Goal: Task Accomplishment & Management: Use online tool/utility

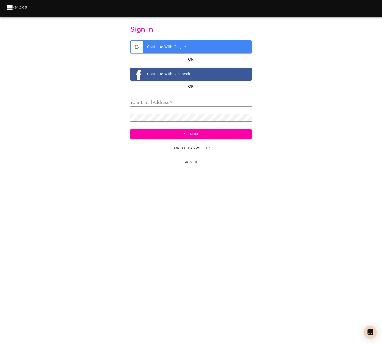
click at [219, 42] on span "Continue With Google" at bounding box center [191, 47] width 121 height 13
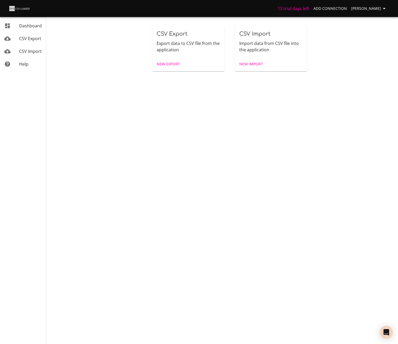
click at [35, 48] on span "CSV Import" at bounding box center [30, 51] width 23 height 6
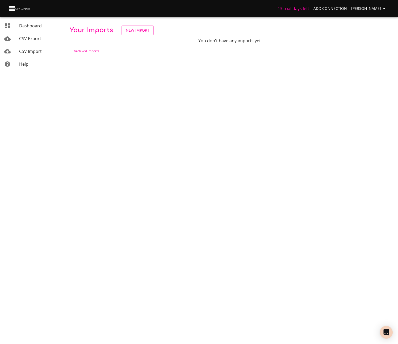
click at [35, 40] on span "CSV Export" at bounding box center [30, 39] width 22 height 6
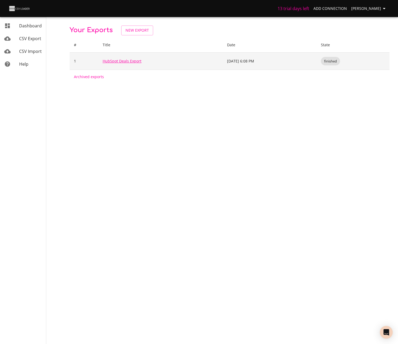
click at [121, 60] on link "HubSpot Deals Export" at bounding box center [122, 61] width 39 height 5
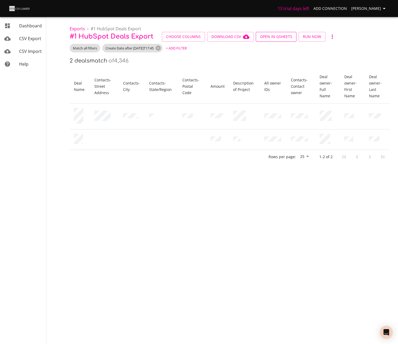
click at [274, 36] on span "Open in GSheets" at bounding box center [276, 37] width 32 height 7
click at [332, 36] on icon "button" at bounding box center [332, 37] width 6 height 6
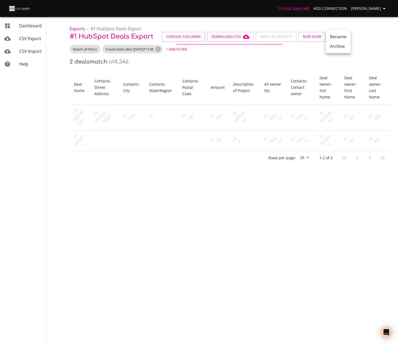
click at [382, 31] on div at bounding box center [199, 172] width 398 height 344
click at [126, 46] on div "Create Date after 2025-08-01T17:45" at bounding box center [132, 49] width 60 height 9
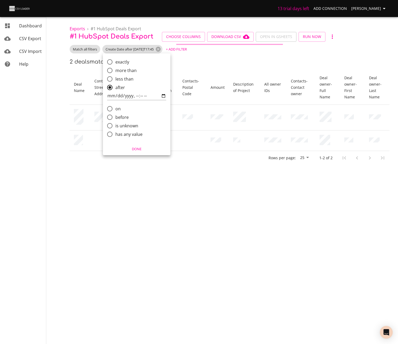
click at [259, 250] on div at bounding box center [199, 172] width 398 height 344
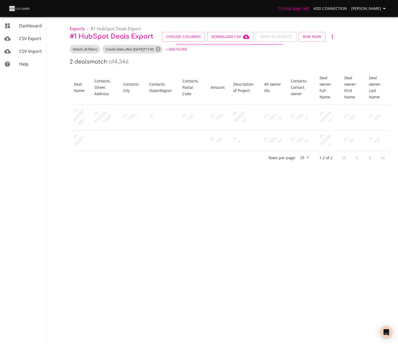
click at [329, 35] on icon "button" at bounding box center [332, 37] width 6 height 6
click at [299, 50] on div at bounding box center [199, 172] width 398 height 344
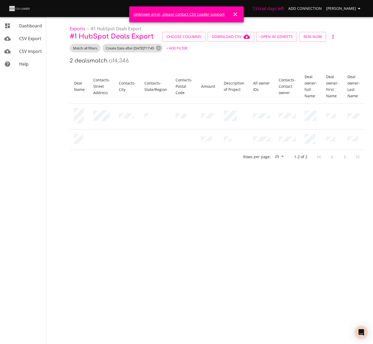
click at [199, 14] on link "Unknown error, please contact CSV Loader support" at bounding box center [178, 14] width 91 height 5
click at [195, 14] on link "Unknown error, please contact CSV Loader support" at bounding box center [178, 14] width 91 height 5
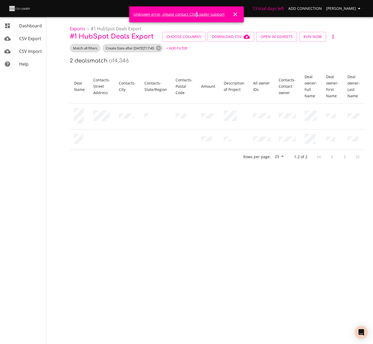
click at [195, 14] on link "Unknown error, please contact CSV Loader support" at bounding box center [178, 14] width 91 height 5
click at [235, 16] on icon "Close" at bounding box center [235, 14] width 6 height 6
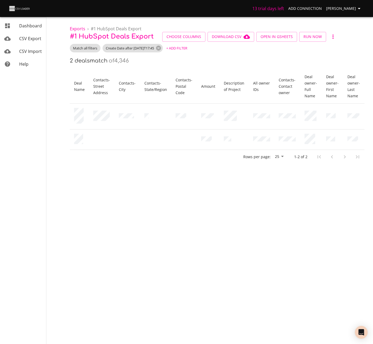
click at [372, 99] on div "Exports › # 1 HubSpot Deals Export # 1 HubSpot Deals Export Choose Columns Down…" at bounding box center [216, 82] width 311 height 164
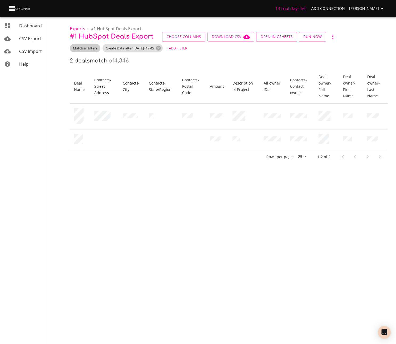
drag, startPoint x: 91, startPoint y: 51, endPoint x: 162, endPoint y: 72, distance: 73.3
click at [104, 93] on div "Exports › # 1 HubSpot Deals Export # 1 HubSpot Deals Export Choose Columns Down…" at bounding box center [228, 82] width 335 height 164
click at [184, 49] on span "+ Add Filter" at bounding box center [176, 48] width 21 height 6
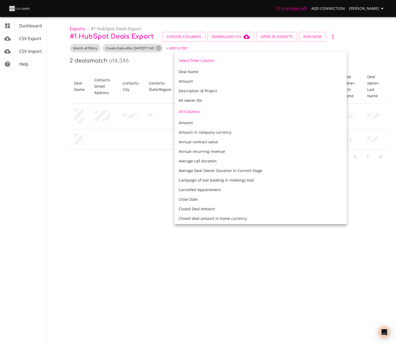
click at [160, 67] on div at bounding box center [198, 172] width 396 height 344
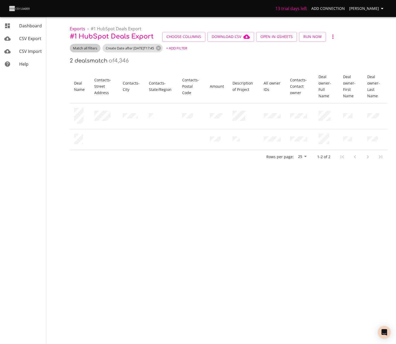
click at [91, 50] on span "Match all filters" at bounding box center [85, 48] width 31 height 5
click at [172, 64] on div at bounding box center [198, 172] width 396 height 344
click at [192, 38] on span "Choose Columns" at bounding box center [183, 37] width 35 height 7
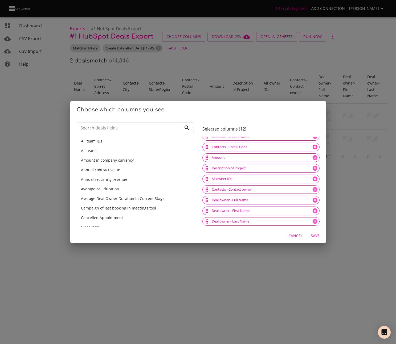
scroll to position [2, 0]
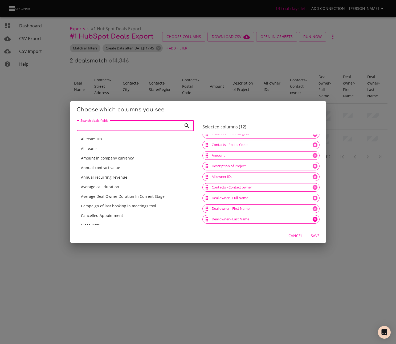
click at [312, 219] on icon at bounding box center [314, 219] width 5 height 5
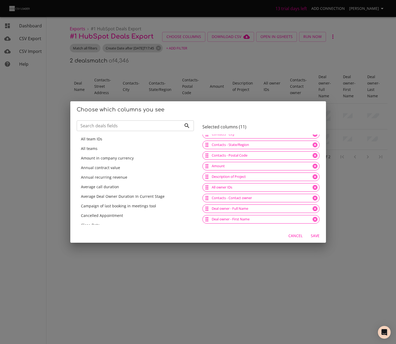
click at [312, 219] on icon at bounding box center [314, 219] width 5 height 5
click at [312, 219] on icon at bounding box center [315, 220] width 6 height 6
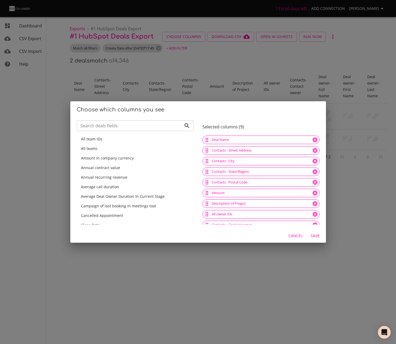
click at [313, 235] on span "Save" at bounding box center [315, 236] width 13 height 7
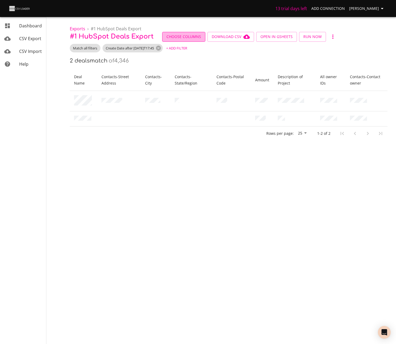
click at [186, 36] on span "Choose Columns" at bounding box center [183, 37] width 35 height 7
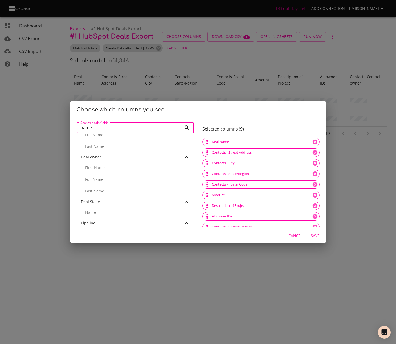
scroll to position [271, 0]
type input "name"
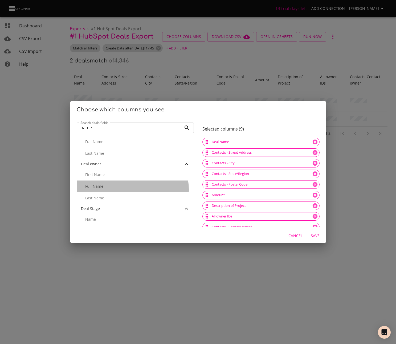
click at [132, 189] on div "Full Name" at bounding box center [135, 187] width 117 height 12
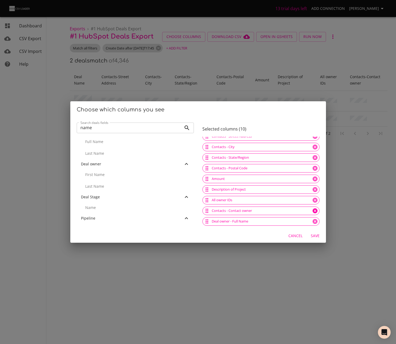
click at [312, 211] on icon at bounding box center [315, 211] width 6 height 6
click at [312, 209] on icon at bounding box center [314, 211] width 5 height 5
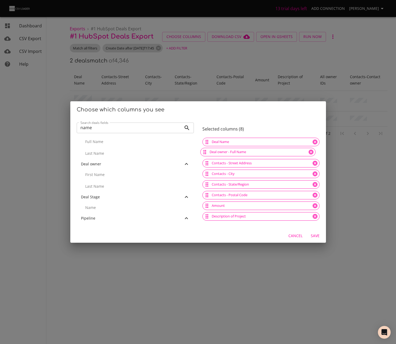
drag, startPoint x: 204, startPoint y: 215, endPoint x: 203, endPoint y: 150, distance: 65.5
drag, startPoint x: 205, startPoint y: 154, endPoint x: 209, endPoint y: 195, distance: 41.5
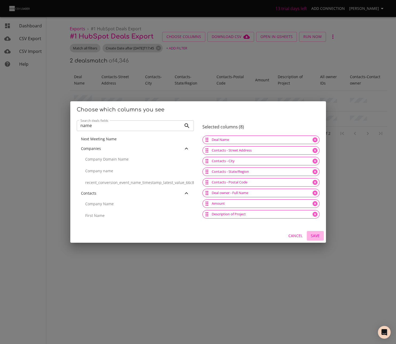
click at [316, 236] on span "Save" at bounding box center [315, 236] width 13 height 7
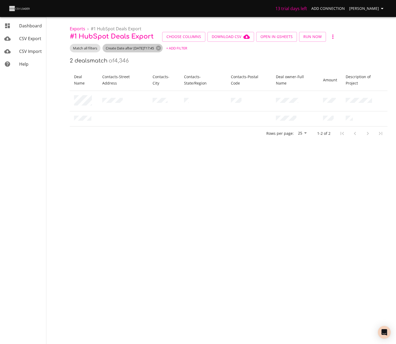
click at [134, 47] on span "Create Date after 2025-08-01T17:45" at bounding box center [129, 48] width 55 height 5
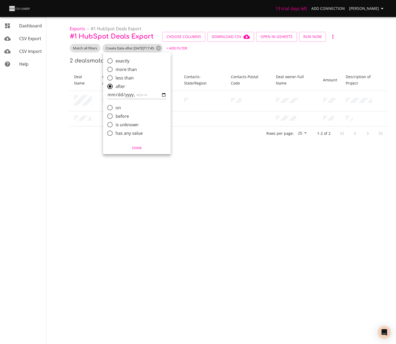
click at [125, 63] on span "exactly" at bounding box center [123, 61] width 14 height 6
click at [116, 63] on input "exactly" at bounding box center [109, 60] width 11 height 11
radio input "true"
click at [129, 69] on input "comparison" at bounding box center [131, 69] width 48 height 9
click at [126, 72] on input "comparison" at bounding box center [131, 69] width 48 height 9
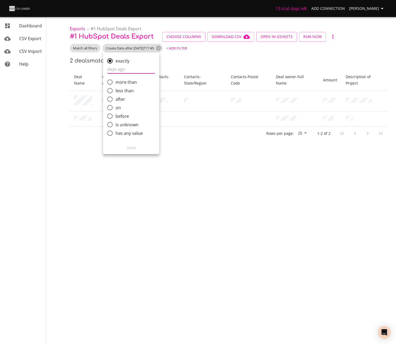
click at [125, 88] on span "less than" at bounding box center [125, 91] width 18 height 6
click at [116, 88] on input "less than" at bounding box center [109, 90] width 11 height 11
radio input "true"
click at [122, 98] on span "after" at bounding box center [121, 99] width 10 height 6
click at [116, 98] on input "after" at bounding box center [109, 99] width 11 height 11
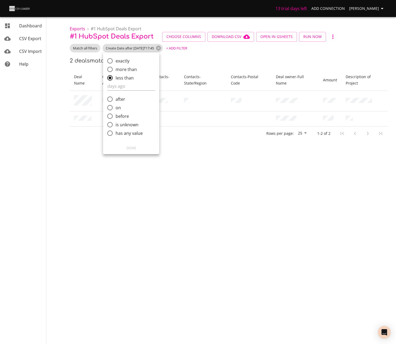
radio input "true"
click at [122, 80] on span "less than" at bounding box center [125, 78] width 18 height 6
click at [116, 80] on input "less than" at bounding box center [109, 77] width 11 height 11
radio input "true"
click at [126, 69] on span "more than" at bounding box center [126, 69] width 21 height 6
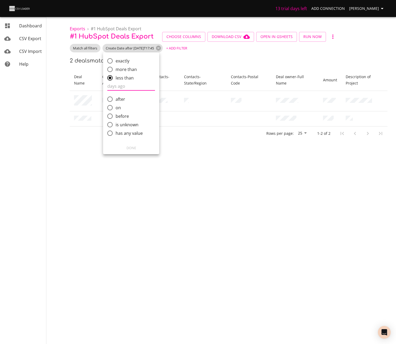
click at [116, 69] on input "more than" at bounding box center [109, 69] width 11 height 11
radio input "true"
click at [119, 91] on span "less than" at bounding box center [125, 91] width 18 height 6
click at [116, 91] on input "less than" at bounding box center [109, 90] width 11 height 11
radio input "true"
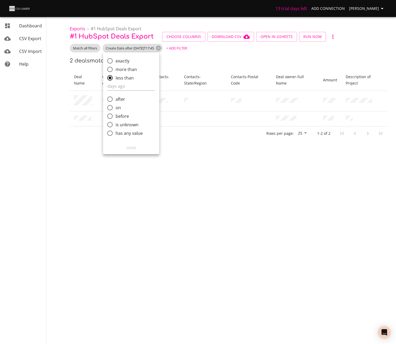
click at [121, 99] on span "after" at bounding box center [121, 99] width 10 height 6
click at [116, 99] on input "after" at bounding box center [109, 99] width 11 height 11
radio input "true"
click at [120, 109] on span "on" at bounding box center [118, 108] width 5 height 6
click at [116, 109] on input "on" at bounding box center [109, 107] width 11 height 11
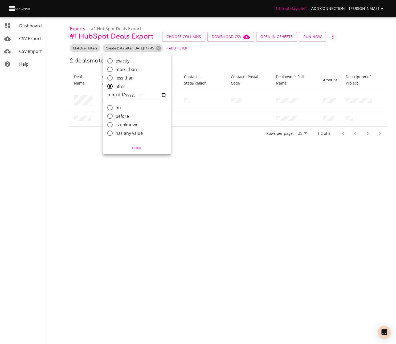
radio input "true"
click at [138, 101] on input "comparison" at bounding box center [136, 103] width 59 height 9
click at [114, 104] on input "comparison" at bounding box center [136, 103] width 59 height 9
click at [109, 104] on input "comparison" at bounding box center [136, 103] width 59 height 9
type input "2025-08-05T10:32"
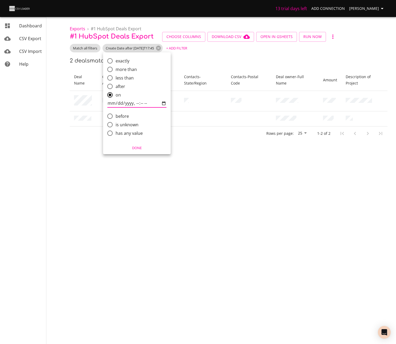
click at [120, 84] on span "after" at bounding box center [121, 86] width 10 height 6
click at [116, 84] on input "after" at bounding box center [109, 86] width 11 height 11
radio input "true"
click at [119, 95] on input "comparison" at bounding box center [136, 95] width 59 height 9
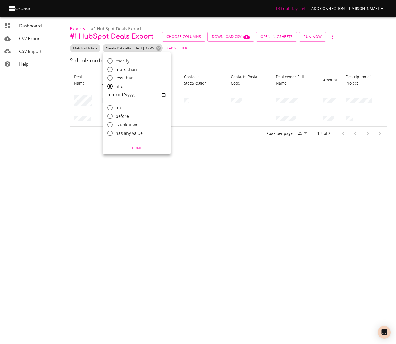
click at [142, 95] on input "comparison" at bounding box center [136, 95] width 59 height 9
click at [135, 96] on input "comparison" at bounding box center [136, 95] width 59 height 9
type input "2025-08-01T00:00"
click at [139, 151] on button "Done" at bounding box center [136, 148] width 63 height 8
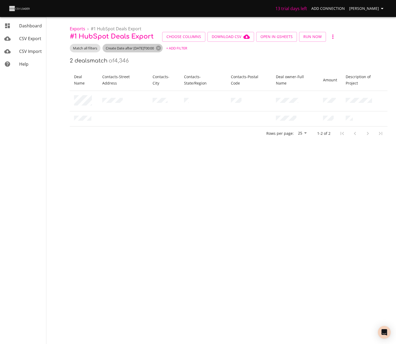
click at [126, 47] on span "Create Date after 2025-08-01T00:00" at bounding box center [129, 48] width 55 height 5
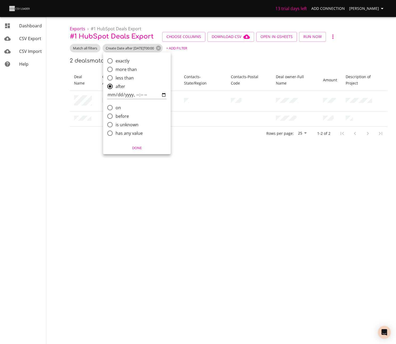
click at [133, 135] on span "has any value" at bounding box center [129, 133] width 27 height 6
click at [116, 135] on input "has any value" at bounding box center [109, 133] width 11 height 11
radio input "true"
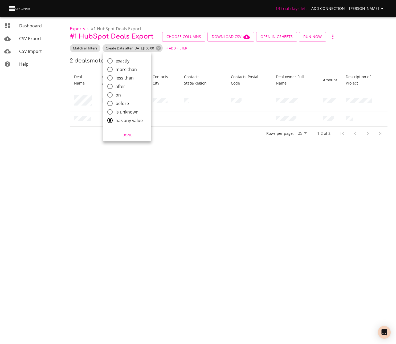
click at [119, 110] on span "is unknown" at bounding box center [127, 112] width 23 height 6
click at [116, 110] on input "is unknown" at bounding box center [109, 111] width 11 height 11
radio input "true"
click at [123, 103] on span "before" at bounding box center [122, 103] width 13 height 6
click at [116, 103] on input "before" at bounding box center [109, 103] width 11 height 11
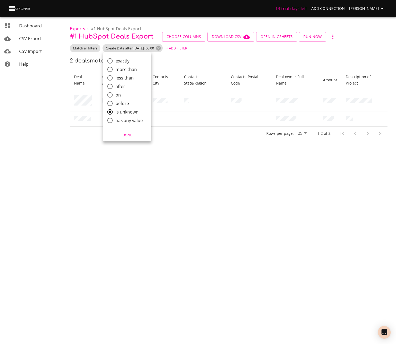
radio input "true"
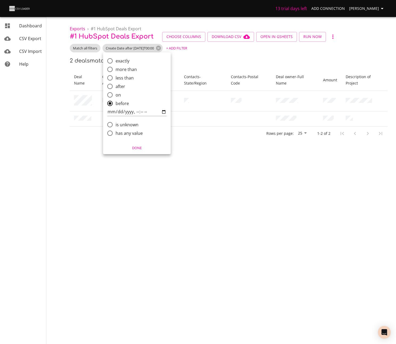
click at [118, 96] on span "on" at bounding box center [118, 95] width 5 height 6
click at [116, 96] on input "on" at bounding box center [109, 94] width 11 height 11
radio input "true"
click at [122, 85] on span "after" at bounding box center [121, 86] width 10 height 6
click at [116, 85] on input "after" at bounding box center [109, 86] width 11 height 11
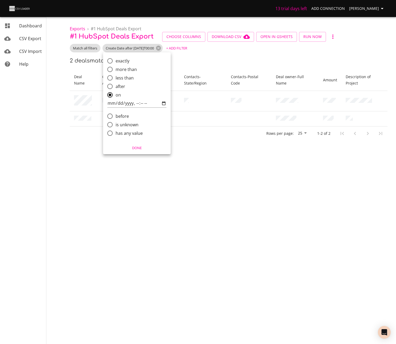
radio input "true"
click at [125, 77] on span "less than" at bounding box center [125, 78] width 18 height 6
click at [116, 77] on input "less than" at bounding box center [109, 77] width 11 height 11
radio input "true"
click at [127, 70] on span "more than" at bounding box center [126, 69] width 21 height 6
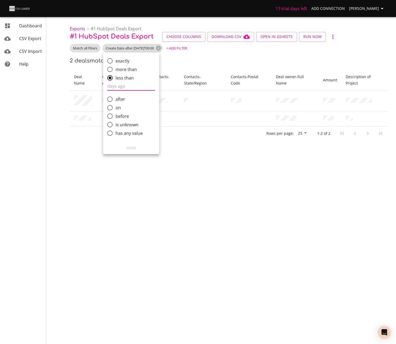
click at [116, 70] on input "more than" at bounding box center [109, 69] width 11 height 11
radio input "true"
click at [127, 64] on span "exactly" at bounding box center [123, 61] width 14 height 6
click at [116, 64] on input "exactly" at bounding box center [109, 60] width 11 height 11
radio input "true"
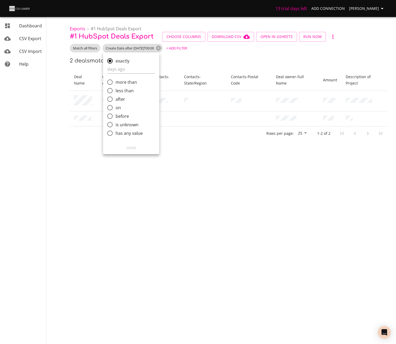
click at [119, 107] on span "on" at bounding box center [118, 108] width 5 height 6
click at [116, 107] on input "on" at bounding box center [109, 107] width 11 height 11
radio input "true"
drag, startPoint x: 116, startPoint y: 86, endPoint x: 119, endPoint y: 84, distance: 4.3
click at [116, 85] on span "after" at bounding box center [121, 86] width 10 height 6
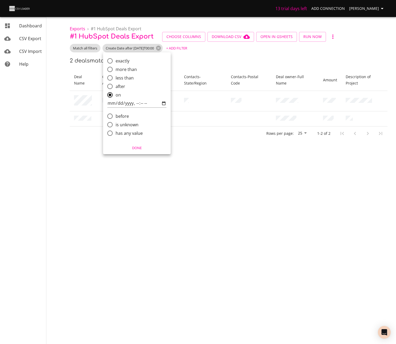
click at [116, 85] on input "after" at bounding box center [109, 86] width 11 height 11
radio input "true"
click at [117, 95] on input "comparison" at bounding box center [136, 95] width 59 height 9
click at [166, 97] on input "comparison" at bounding box center [136, 95] width 59 height 9
type input "2025-08-01T00:00"
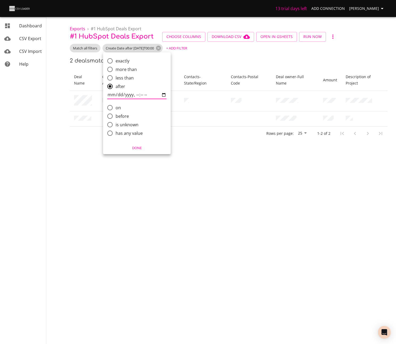
click at [143, 60] on label "exactly" at bounding box center [133, 61] width 58 height 9
click at [116, 60] on input "exactly" at bounding box center [109, 60] width 11 height 11
radio input "true"
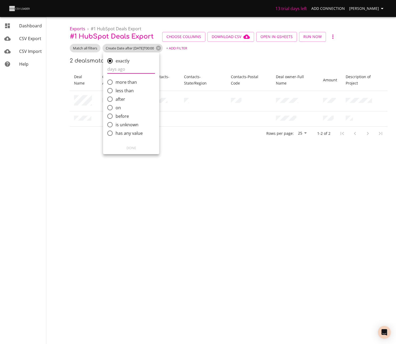
click at [131, 92] on span "less than" at bounding box center [125, 91] width 18 height 6
click at [116, 92] on input "less than" at bounding box center [109, 90] width 11 height 11
radio input "true"
click at [123, 101] on span "after" at bounding box center [121, 99] width 10 height 6
click at [116, 101] on input "after" at bounding box center [109, 99] width 11 height 11
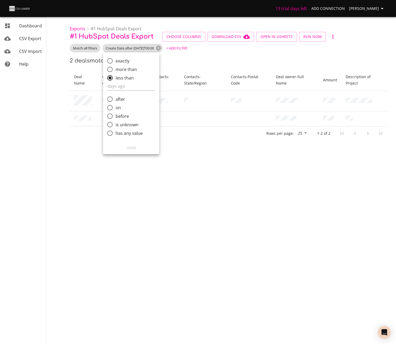
radio input "true"
click at [105, 97] on div "exactly more than less than after on before is unknown has any value" at bounding box center [137, 96] width 68 height 89
click at [111, 95] on input "comparison" at bounding box center [136, 95] width 59 height 9
type input "2025-08-05T10:34"
type input "2025-08-01T00:00"
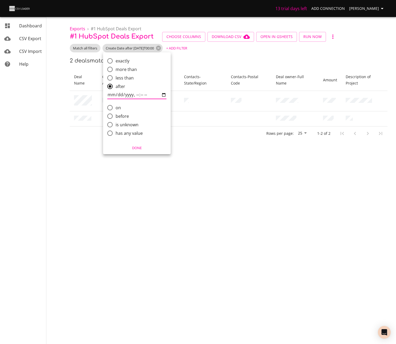
click at [152, 213] on div at bounding box center [198, 172] width 396 height 344
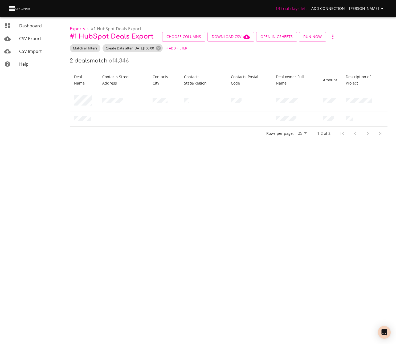
click at [113, 39] on span "# 1 HubSpot Deals Export" at bounding box center [112, 36] width 84 height 7
click at [330, 36] on icon "button" at bounding box center [332, 37] width 6 height 6
click at [343, 38] on li "Rename" at bounding box center [338, 37] width 25 height 10
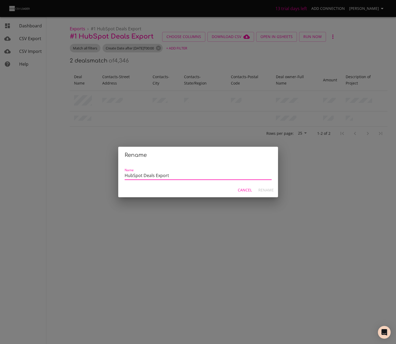
drag, startPoint x: 161, startPoint y: 180, endPoint x: 168, endPoint y: 178, distance: 8.2
click at [161, 180] on div "Name HubSpot Deals Export" at bounding box center [198, 173] width 160 height 19
click at [178, 175] on input "HubSpot Deals Export" at bounding box center [198, 176] width 147 height 8
click at [222, 173] on input "Export HubSpot Deals to Buildertrend" at bounding box center [198, 176] width 147 height 8
click at [183, 175] on input "Export HubSpot Deals to Buildertrend" at bounding box center [198, 176] width 147 height 8
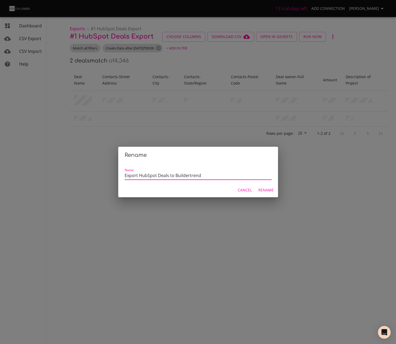
click at [183, 175] on input "Export HubSpot Deals to Buildertrend" at bounding box center [198, 176] width 147 height 8
paste input "Lead Opportunity"
type input "Export HubSpot Deals to Buildertrend Lead Opportunity"
click at [263, 191] on span "Rename" at bounding box center [265, 190] width 15 height 7
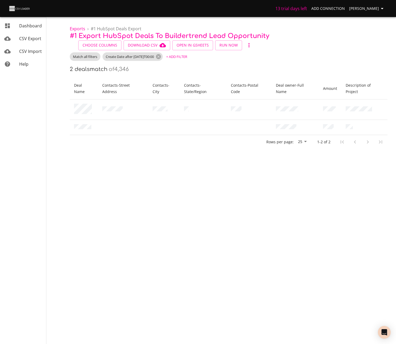
click at [165, 149] on div "Rows per page: 25 1-2 of 2" at bounding box center [228, 142] width 317 height 14
drag, startPoint x: 184, startPoint y: 159, endPoint x: 195, endPoint y: 152, distance: 12.0
click at [184, 159] on body "13 trial days left Add Connection Miles Leung Dashboard CSV Export CSV Import H…" at bounding box center [198, 172] width 396 height 344
click at [189, 142] on div "Rows per page: 25 1-2 of 2" at bounding box center [228, 142] width 317 height 14
click at [91, 56] on span "Match all filters" at bounding box center [85, 56] width 31 height 5
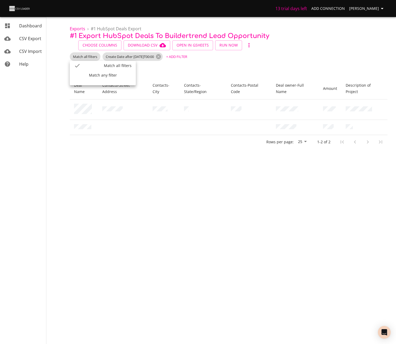
click at [120, 69] on div "Match all filters" at bounding box center [103, 66] width 66 height 10
click at [129, 57] on span "Create Date after 2025-08-01T00:00" at bounding box center [129, 56] width 55 height 5
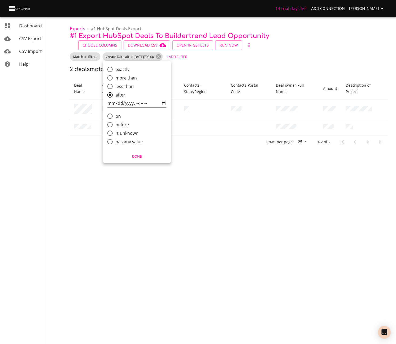
click at [137, 158] on span "Done" at bounding box center [136, 157] width 61 height 6
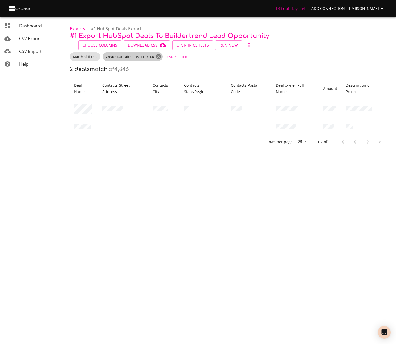
click at [161, 56] on icon at bounding box center [158, 56] width 5 height 5
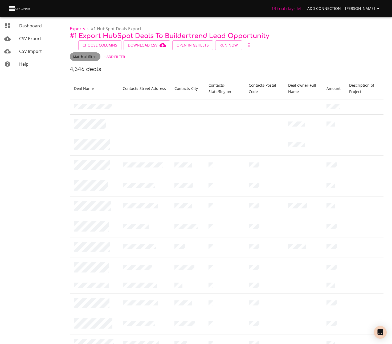
click at [95, 55] on span "Match all filters" at bounding box center [85, 56] width 31 height 5
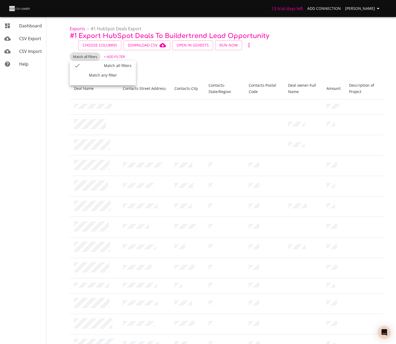
click at [117, 56] on div at bounding box center [198, 172] width 396 height 344
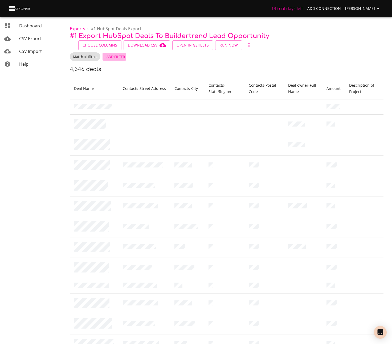
click at [118, 55] on span "+ Add Filter" at bounding box center [114, 57] width 21 height 6
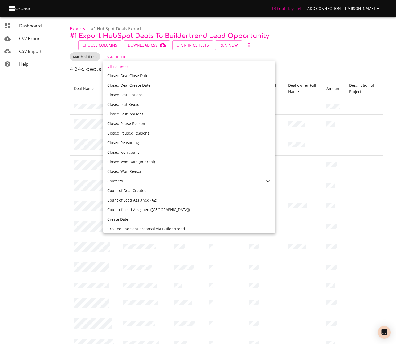
scroll to position [204, 0]
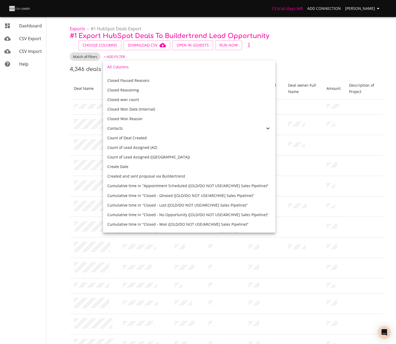
click at [130, 167] on div "Create Date" at bounding box center [189, 166] width 164 height 5
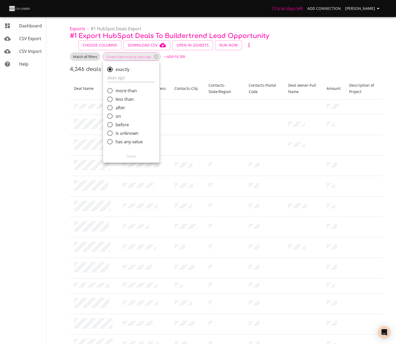
click at [120, 116] on span "on" at bounding box center [118, 116] width 5 height 6
click at [116, 116] on input "on" at bounding box center [109, 116] width 11 height 11
radio input "true"
click at [110, 96] on input "after" at bounding box center [109, 94] width 11 height 11
radio input "true"
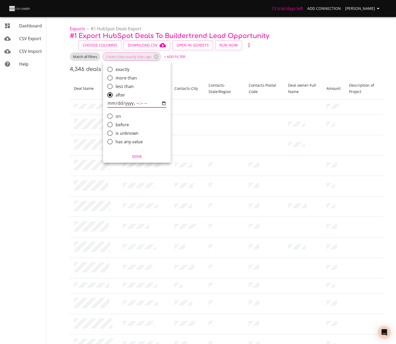
click at [112, 104] on input "comparison" at bounding box center [136, 103] width 59 height 9
type input "2025-08-05T10:40"
type input "2025-08-01T10:40"
click at [135, 156] on span "Done" at bounding box center [136, 157] width 61 height 6
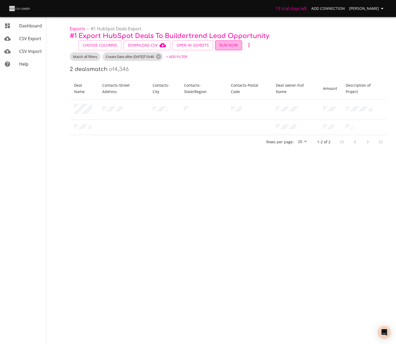
click at [229, 45] on span "Run Now" at bounding box center [228, 45] width 18 height 7
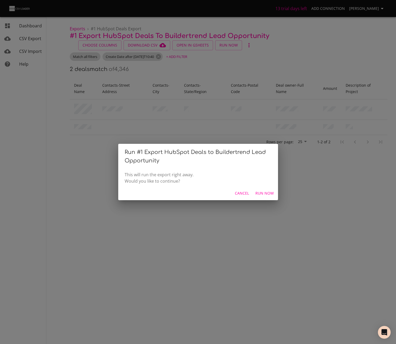
click at [264, 195] on span "Run Now" at bounding box center [264, 193] width 18 height 7
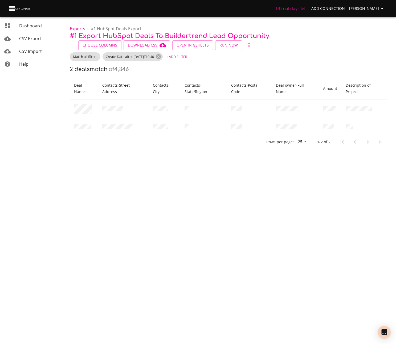
click at [198, 180] on body "13 trial days left Add Connection Miles Leung Dashboard CSV Export CSV Import H…" at bounding box center [198, 172] width 396 height 344
click at [192, 46] on span "Open in GSheets" at bounding box center [192, 45] width 32 height 7
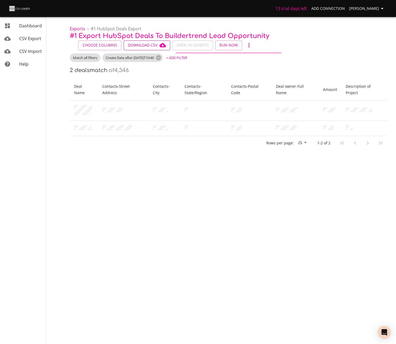
click at [151, 44] on span "Download CSV" at bounding box center [147, 45] width 38 height 7
click at [158, 190] on body "13 trial days left Add Connection Miles Leung Dashboard CSV Export CSV Import H…" at bounding box center [198, 172] width 396 height 344
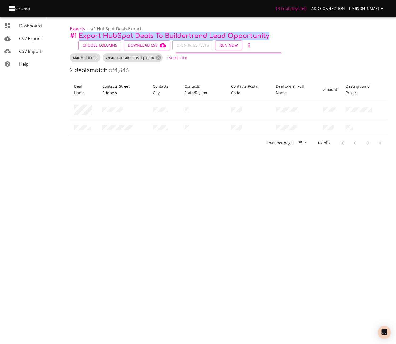
drag, startPoint x: 81, startPoint y: 35, endPoint x: 270, endPoint y: 35, distance: 189.2
click at [270, 35] on p "# 1 Export HubSpot Deals to Buildertrend Lead Opportunity Choose Columns Downlo…" at bounding box center [228, 41] width 317 height 18
copy span "Export HubSpot Deals to Buildertrend Lead Opportunity"
click at [81, 30] on span "Exports" at bounding box center [77, 29] width 15 height 6
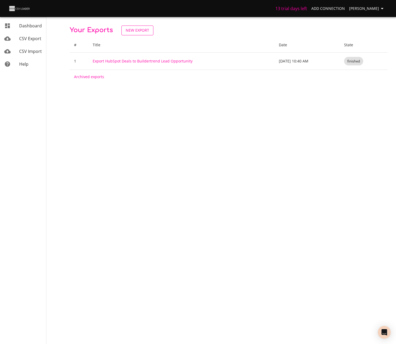
click at [142, 30] on span "New Export" at bounding box center [137, 30] width 23 height 7
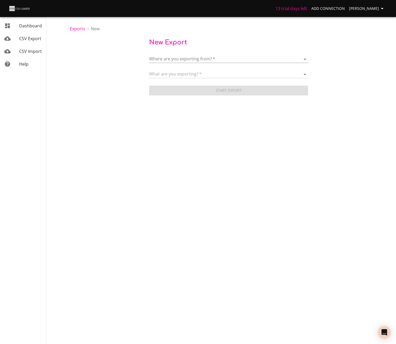
click at [178, 57] on body "13 trial days left Add Connection Miles Leung Dashboard CSV Export CSV Import H…" at bounding box center [198, 172] width 396 height 344
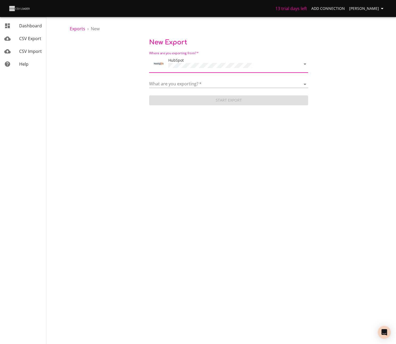
click at [179, 78] on div "What are you exporting?   * Blog posts Calls Companies Contacts Deal pipelines …" at bounding box center [228, 82] width 159 height 12
click at [179, 87] on form "Where are you exporting from?   * HubSpot What are you exporting?   * Blog post…" at bounding box center [228, 77] width 159 height 57
click at [181, 85] on select "Blog posts Calls Companies Contacts Deal pipelines Deal stages Deals Emails Lin…" at bounding box center [228, 84] width 159 height 8
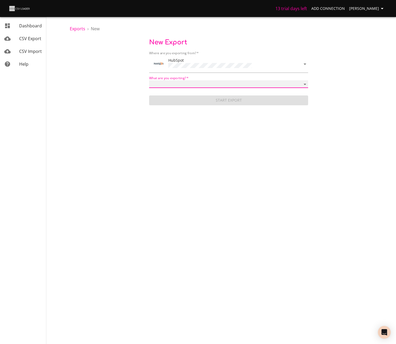
select select "contacts"
click at [149, 80] on select "Blog posts Calls Companies Contacts Deal pipelines Deal stages Deals Emails Lin…" at bounding box center [228, 84] width 159 height 8
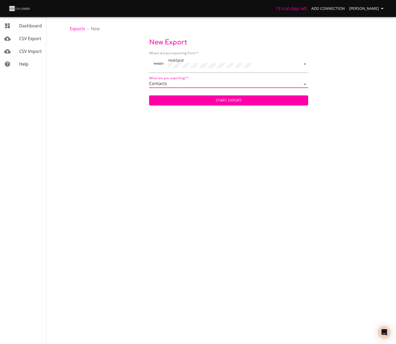
drag, startPoint x: 187, startPoint y: 101, endPoint x: 252, endPoint y: 57, distance: 78.7
click at [187, 101] on span "Start Export" at bounding box center [228, 100] width 150 height 7
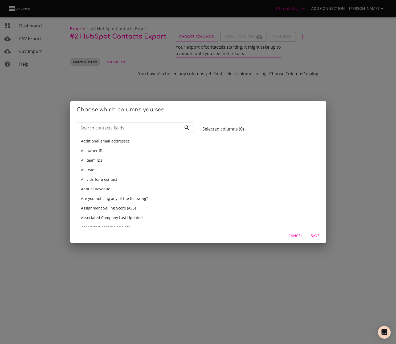
click at [147, 126] on input "Search contacts fields" at bounding box center [129, 128] width 105 height 11
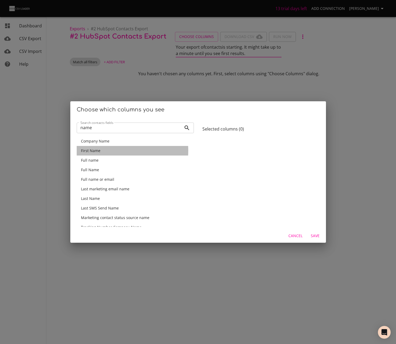
click at [117, 151] on div "First Name" at bounding box center [135, 150] width 109 height 5
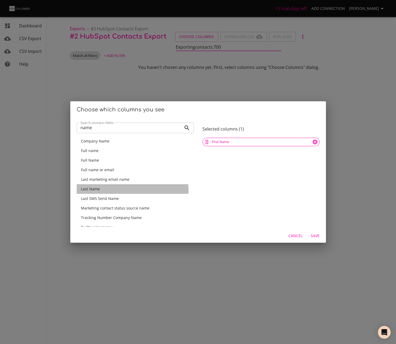
click at [109, 192] on div "Last Name" at bounding box center [135, 189] width 117 height 10
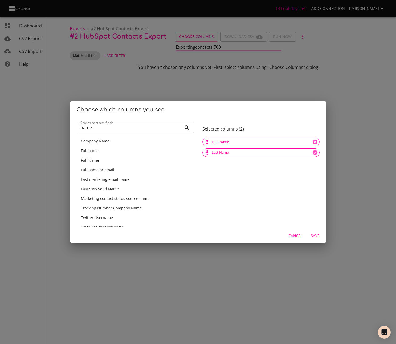
click at [154, 129] on input "name" at bounding box center [129, 128] width 105 height 11
click at [131, 152] on div "Full name" at bounding box center [135, 150] width 109 height 5
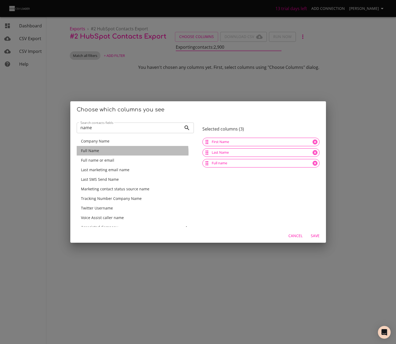
click at [130, 153] on div "Full Name" at bounding box center [135, 150] width 109 height 5
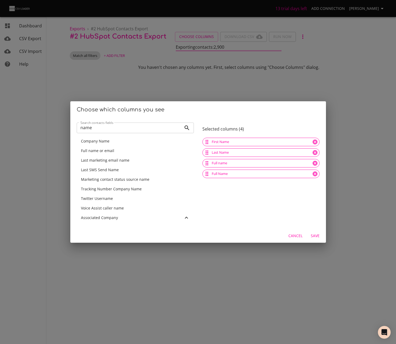
click at [133, 127] on input "name" at bounding box center [129, 128] width 105 height 11
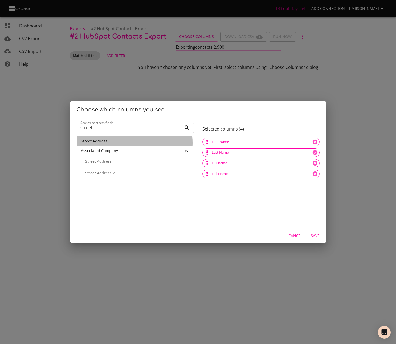
drag, startPoint x: 119, startPoint y: 143, endPoint x: 121, endPoint y: 141, distance: 2.9
click at [119, 143] on div "Street Address" at bounding box center [135, 141] width 109 height 5
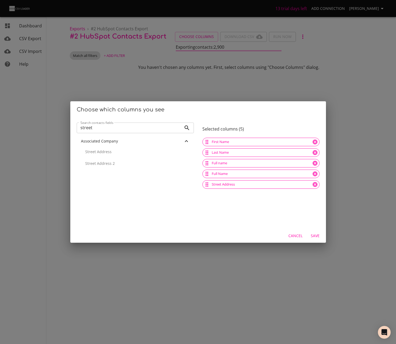
click at [130, 130] on input "street" at bounding box center [129, 128] width 105 height 11
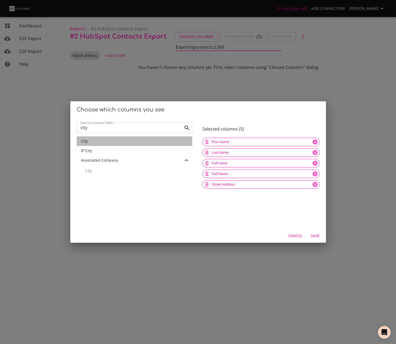
click at [90, 143] on div "City" at bounding box center [135, 141] width 109 height 5
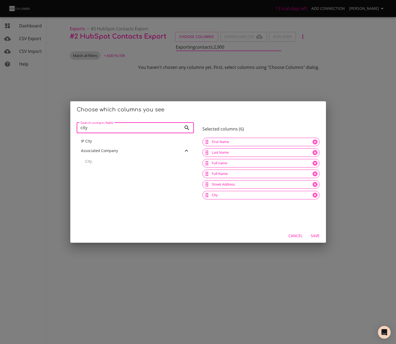
click at [121, 131] on input "city" at bounding box center [129, 128] width 105 height 11
click at [104, 164] on div "State/Region" at bounding box center [135, 161] width 117 height 10
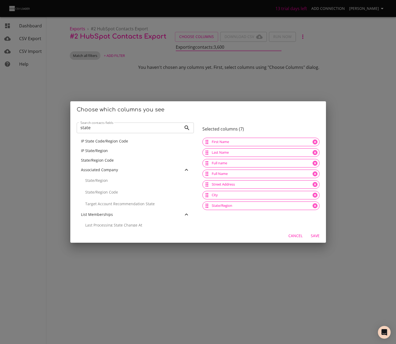
click at [126, 124] on input "state" at bounding box center [129, 128] width 105 height 11
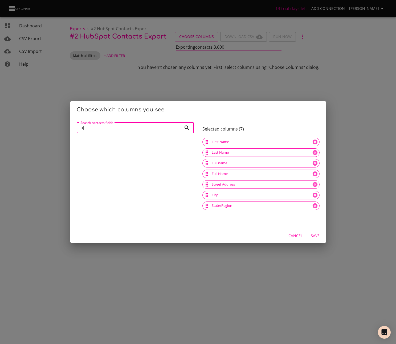
type input "p"
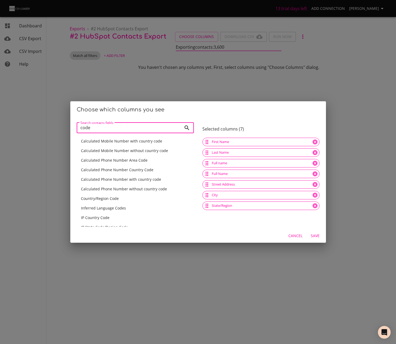
scroll to position [67, 0]
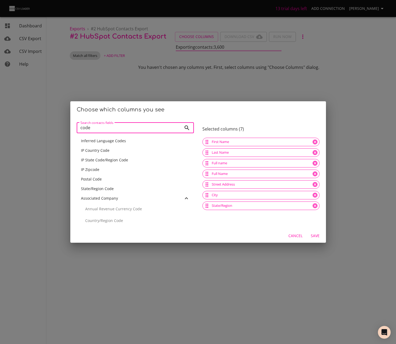
click at [126, 179] on div "Postal Code" at bounding box center [135, 179] width 109 height 5
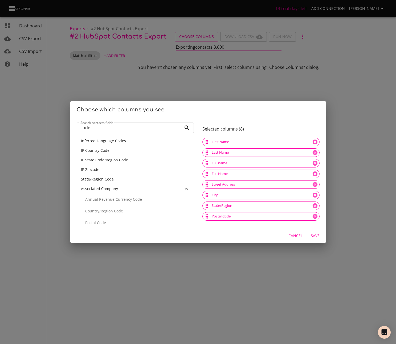
click at [140, 127] on input "code" at bounding box center [129, 128] width 105 height 11
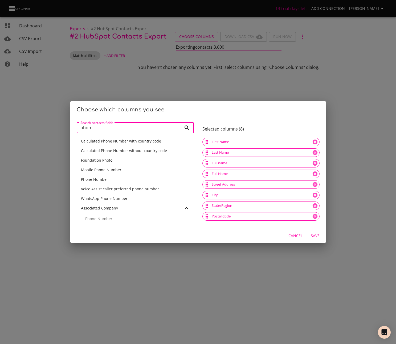
scroll to position [29, 0]
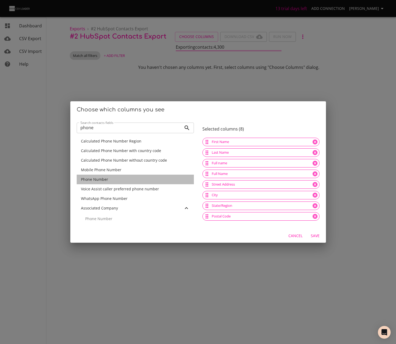
click at [149, 182] on div "Phone Number" at bounding box center [135, 179] width 109 height 5
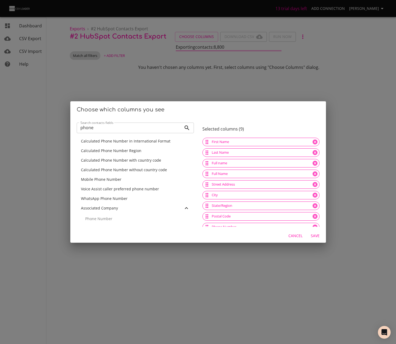
click at [148, 128] on input "phone" at bounding box center [129, 128] width 105 height 11
click at [149, 127] on input "phone" at bounding box center [129, 128] width 105 height 11
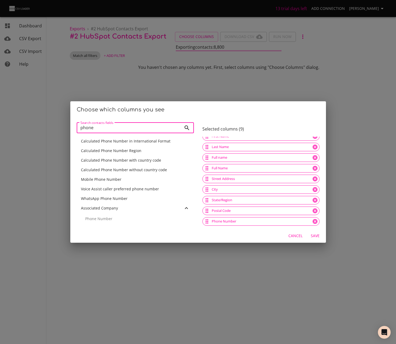
click at [156, 129] on input "phone" at bounding box center [129, 128] width 105 height 11
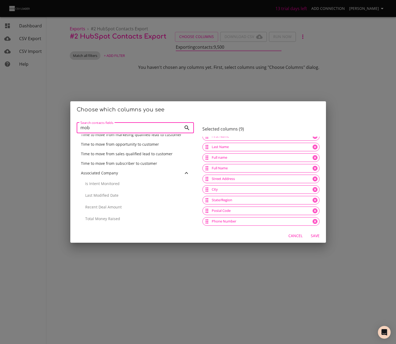
scroll to position [0, 0]
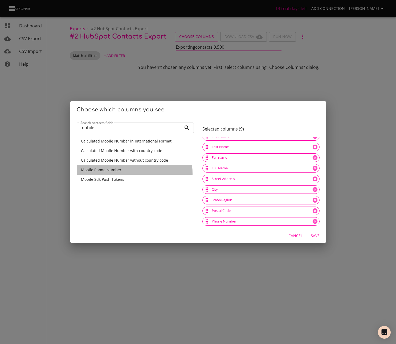
click at [122, 174] on div "Mobile Phone Number" at bounding box center [135, 170] width 117 height 10
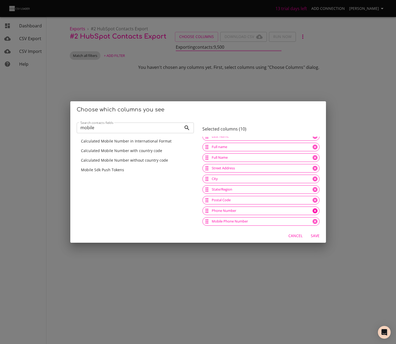
click at [312, 212] on icon at bounding box center [314, 211] width 5 height 5
click at [125, 126] on input "mobile" at bounding box center [129, 128] width 105 height 11
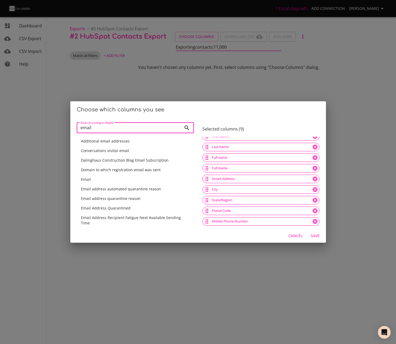
click at [118, 179] on div "Email" at bounding box center [135, 179] width 109 height 5
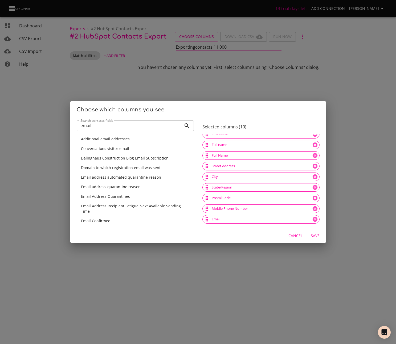
scroll to position [0, 0]
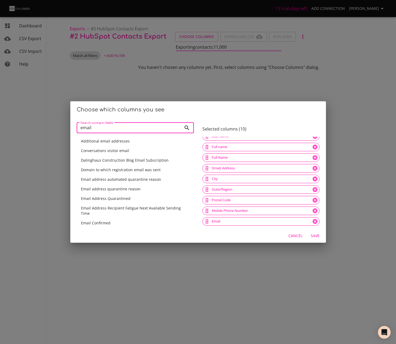
click at [146, 131] on input "email" at bounding box center [129, 128] width 105 height 11
type input "source"
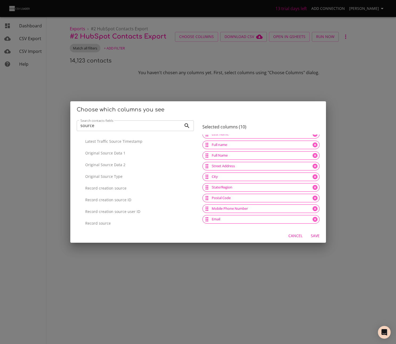
scroll to position [195, 0]
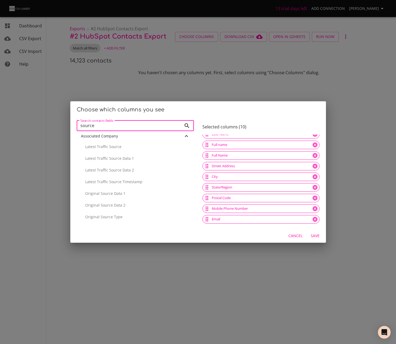
click at [316, 234] on span "Save" at bounding box center [315, 236] width 13 height 7
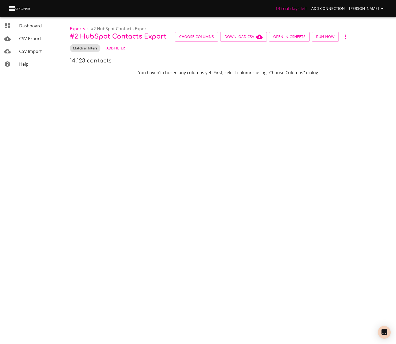
scroll to position [0, 0]
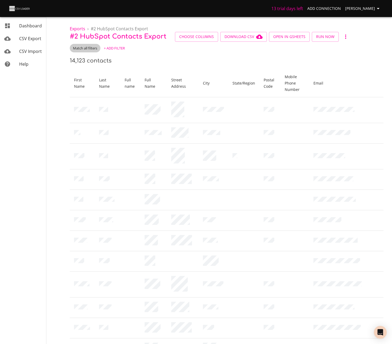
drag, startPoint x: 112, startPoint y: 56, endPoint x: 91, endPoint y: 49, distance: 22.0
click at [112, 57] on div "14,123 contacts" at bounding box center [227, 61] width 314 height 9
click at [88, 48] on span "Match all filters" at bounding box center [85, 48] width 31 height 5
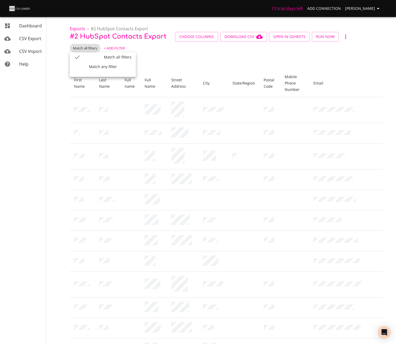
click at [193, 59] on div at bounding box center [198, 172] width 396 height 344
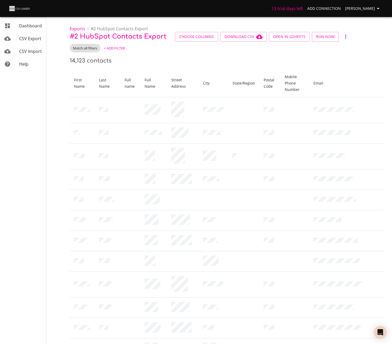
click at [109, 47] on span "+ Add Filter" at bounding box center [114, 48] width 21 height 6
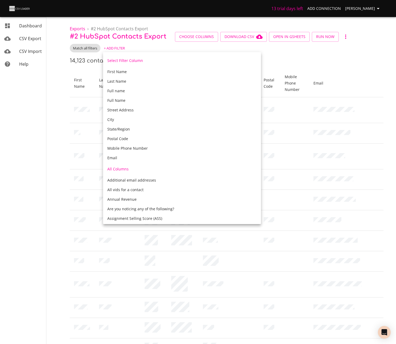
drag, startPoint x: 158, startPoint y: 47, endPoint x: 172, endPoint y: 39, distance: 16.2
click at [158, 47] on div at bounding box center [198, 172] width 396 height 344
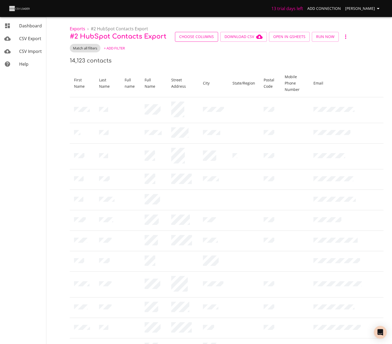
click at [183, 34] on div "Select Filter Column First Name Last Name Full name Full Name Street Address Ci…" at bounding box center [196, 172] width 392 height 344
click at [197, 38] on span "Choose Columns" at bounding box center [196, 37] width 35 height 7
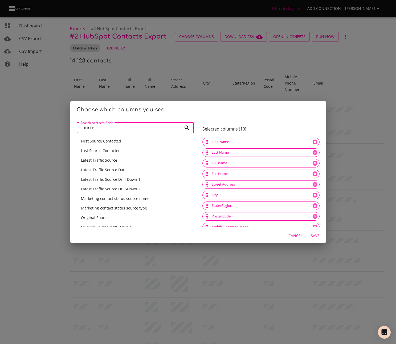
click at [157, 132] on input "source" at bounding box center [129, 128] width 105 height 11
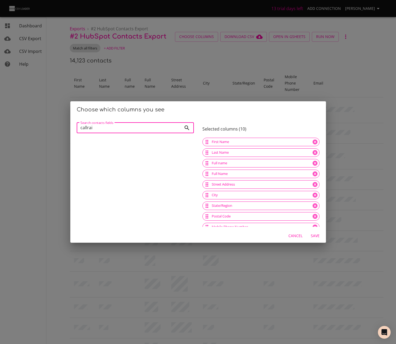
type input "callrail"
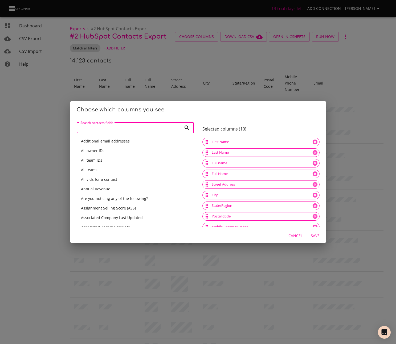
click at [300, 236] on span "Cancel" at bounding box center [295, 236] width 14 height 7
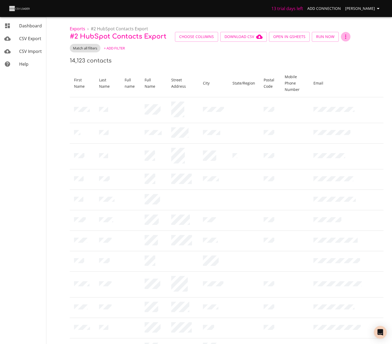
click at [347, 36] on button "button" at bounding box center [346, 37] width 10 height 10
click at [323, 61] on div at bounding box center [198, 172] width 396 height 344
click at [112, 49] on span "+ Add Filter" at bounding box center [114, 48] width 21 height 6
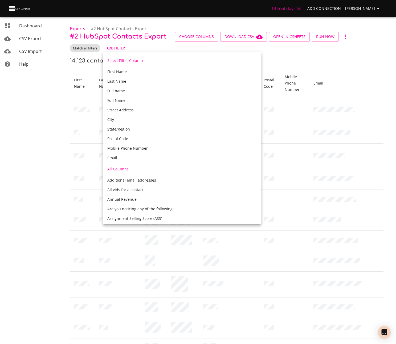
click at [162, 43] on div at bounding box center [198, 172] width 396 height 344
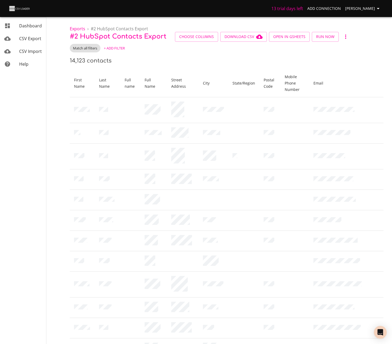
click at [106, 45] on span "+ Add Filter" at bounding box center [114, 48] width 21 height 6
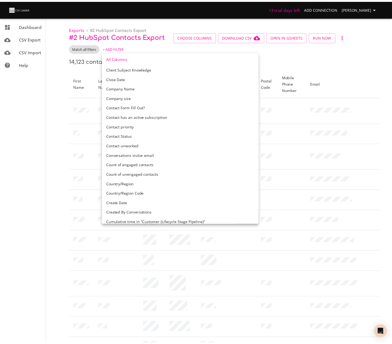
scroll to position [603, 0]
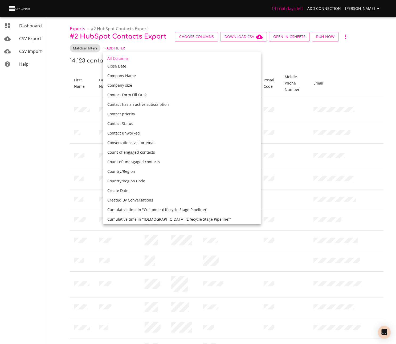
click at [137, 188] on div "Create Date" at bounding box center [182, 191] width 158 height 10
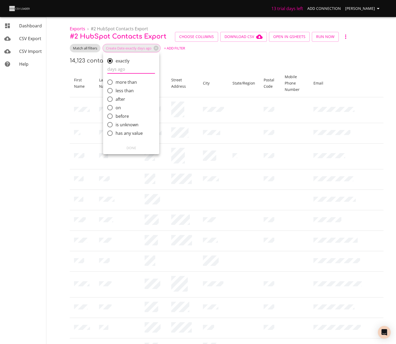
click at [123, 98] on span "after" at bounding box center [121, 99] width 10 height 6
click at [116, 98] on input "after" at bounding box center [109, 99] width 11 height 11
radio input "true"
click at [108, 93] on input "comparison" at bounding box center [136, 95] width 59 height 9
type input "2025-08-05T10:57"
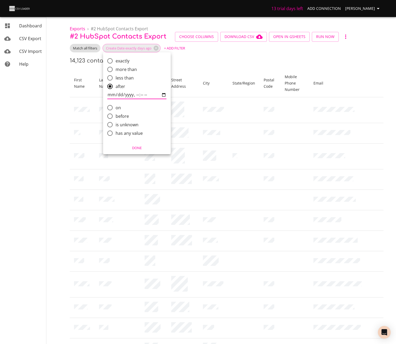
type input "2025-08-01T10:57"
click at [134, 147] on span "Done" at bounding box center [136, 148] width 61 height 6
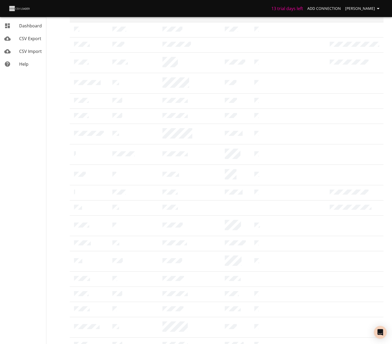
scroll to position [0, 0]
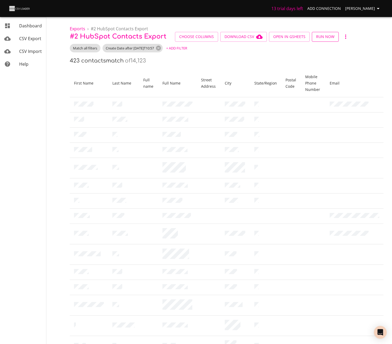
click at [328, 36] on span "Run Now" at bounding box center [325, 37] width 18 height 7
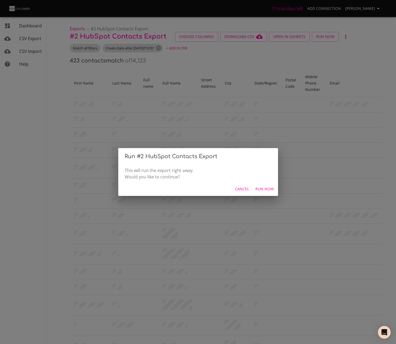
click at [249, 191] on span "Cancel" at bounding box center [242, 189] width 14 height 7
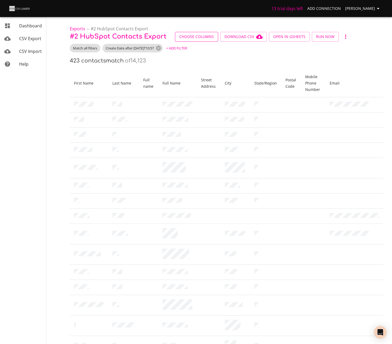
click at [200, 34] on span "Choose Columns" at bounding box center [196, 37] width 35 height 7
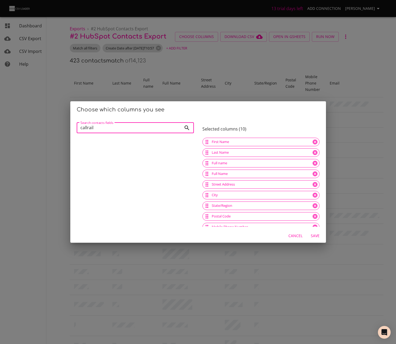
type input "callrail"
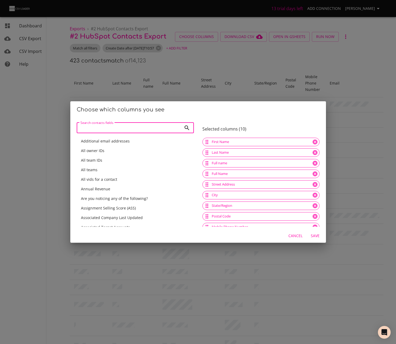
click at [299, 234] on span "Cancel" at bounding box center [295, 236] width 14 height 7
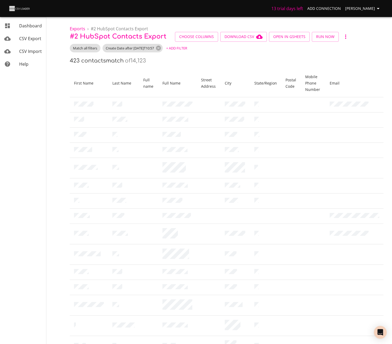
click at [221, 49] on div "Match all filters Create Date after 2025-08-01T10:57 + Add Filter" at bounding box center [227, 48] width 314 height 9
click at [194, 35] on span "Choose Columns" at bounding box center [196, 37] width 35 height 7
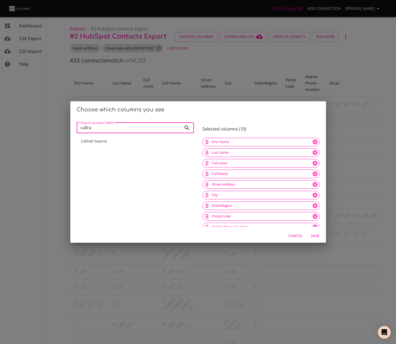
type input "callra"
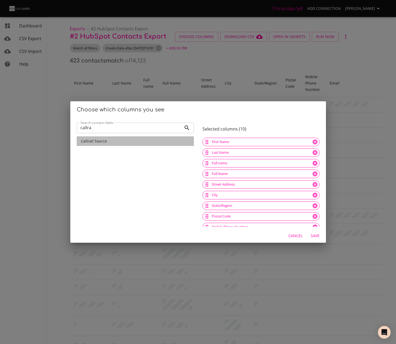
click at [150, 141] on div "Callrail Source" at bounding box center [135, 141] width 109 height 5
click at [315, 237] on span "Save" at bounding box center [315, 236] width 13 height 7
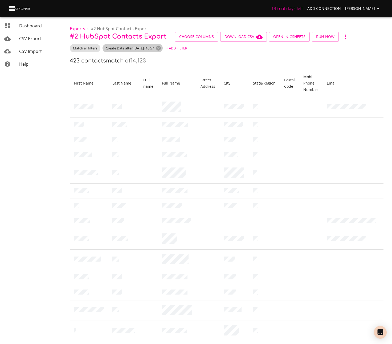
click at [147, 49] on span "Create Date after 2025-08-01T10:57" at bounding box center [129, 48] width 55 height 5
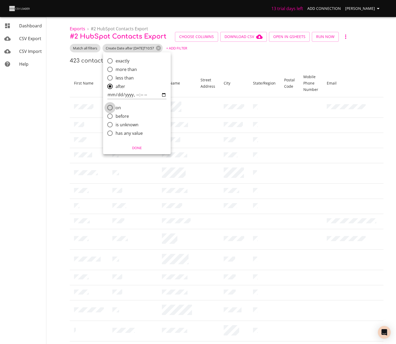
click at [114, 105] on input "on" at bounding box center [109, 107] width 11 height 11
radio input "true"
click at [118, 105] on input "comparison" at bounding box center [136, 103] width 59 height 9
click at [111, 104] on input "comparison" at bounding box center [136, 103] width 59 height 9
click at [142, 151] on span "Done" at bounding box center [136, 148] width 61 height 6
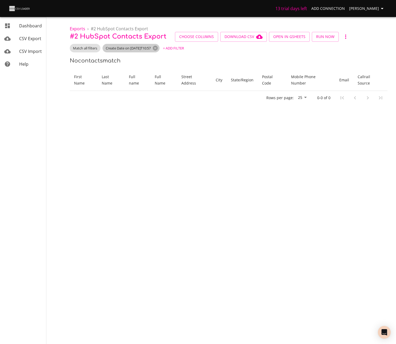
click at [142, 47] on span "Create Date on 2025-08-01T10:57" at bounding box center [127, 48] width 51 height 5
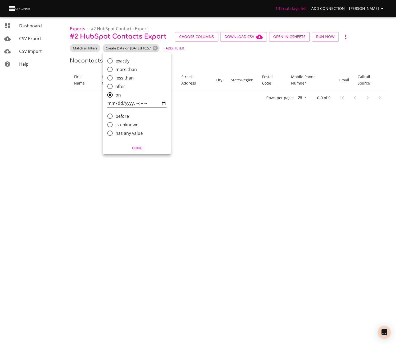
click at [113, 105] on input "comparison" at bounding box center [136, 103] width 59 height 9
type input "2025-07-25T10:57"
click at [135, 145] on span "Done" at bounding box center [136, 148] width 61 height 6
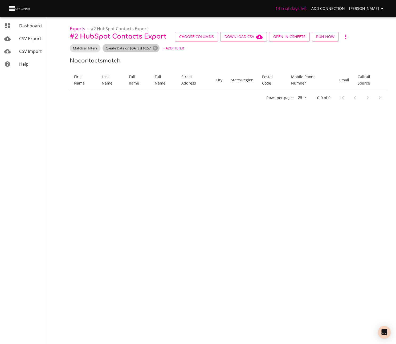
click at [141, 50] on span "Create Date on 2025-07-25T10:57" at bounding box center [127, 48] width 51 height 5
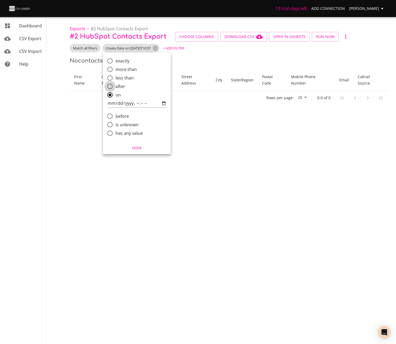
click at [114, 87] on input "after" at bounding box center [109, 86] width 11 height 11
radio input "true"
click at [135, 149] on span "Done" at bounding box center [136, 148] width 61 height 6
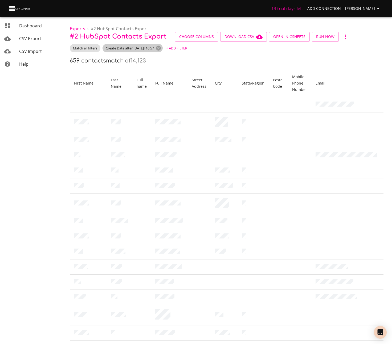
click at [140, 49] on span "Create Date after 2025-07-25T10:57" at bounding box center [129, 48] width 55 height 5
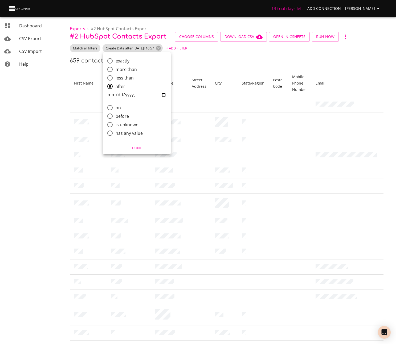
click at [115, 106] on input "on" at bounding box center [109, 107] width 11 height 11
radio input "true"
click at [136, 103] on input "comparison" at bounding box center [136, 103] width 59 height 9
click at [124, 61] on span "exactly" at bounding box center [123, 61] width 14 height 6
click at [116, 61] on input "exactly" at bounding box center [109, 60] width 11 height 11
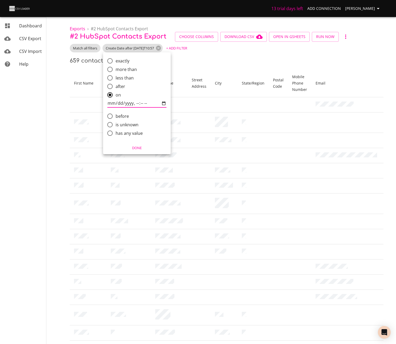
radio input "true"
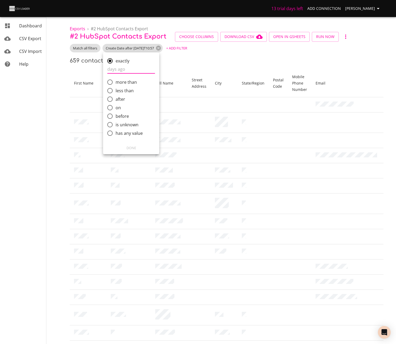
click at [116, 108] on span "on" at bounding box center [118, 108] width 5 height 6
click at [116, 108] on input "on" at bounding box center [109, 107] width 11 height 11
radio input "true"
click at [135, 104] on input "comparison" at bounding box center [136, 103] width 59 height 9
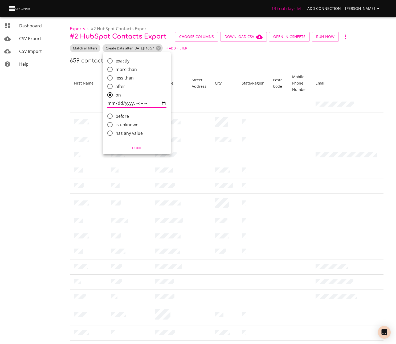
click at [110, 102] on input "comparison" at bounding box center [136, 103] width 59 height 9
type input "2025-08-26T11:02"
click at [144, 147] on span "Done" at bounding box center [136, 148] width 61 height 6
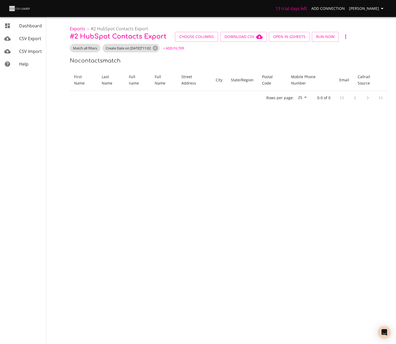
click at [137, 145] on body "13 trial days left Add Connection Miles Leung Dashboard CSV Export CSV Import H…" at bounding box center [198, 172] width 396 height 344
click at [127, 51] on div "Create Date on 2025-08-26T11:02" at bounding box center [130, 48] width 57 height 9
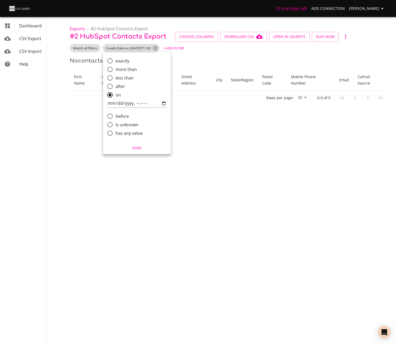
click at [126, 136] on span "has any value" at bounding box center [129, 133] width 27 height 6
click at [116, 136] on input "has any value" at bounding box center [109, 133] width 11 height 11
radio input "true"
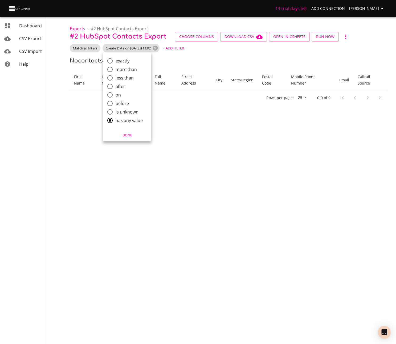
click at [118, 98] on span "on" at bounding box center [118, 95] width 5 height 6
click at [116, 98] on input "on" at bounding box center [109, 94] width 11 height 11
radio input "true"
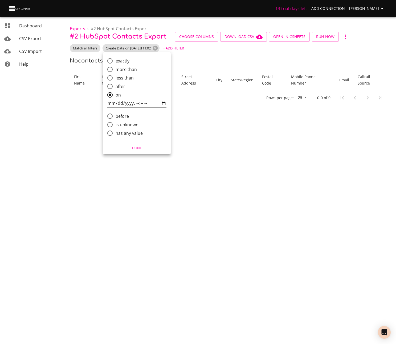
click at [119, 88] on span "after" at bounding box center [121, 86] width 10 height 6
click at [116, 88] on input "after" at bounding box center [109, 86] width 11 height 11
radio input "true"
click at [111, 97] on input "comparison" at bounding box center [136, 95] width 59 height 9
type input "2025-08-26T00:03"
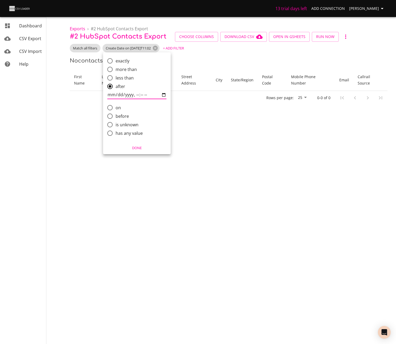
click at [136, 150] on span "Done" at bounding box center [136, 148] width 61 height 6
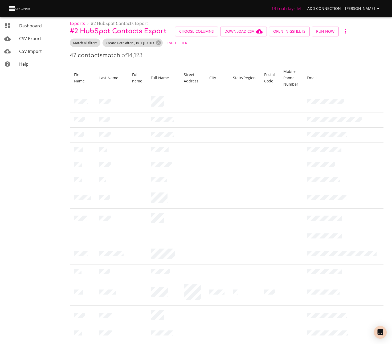
scroll to position [2, 0]
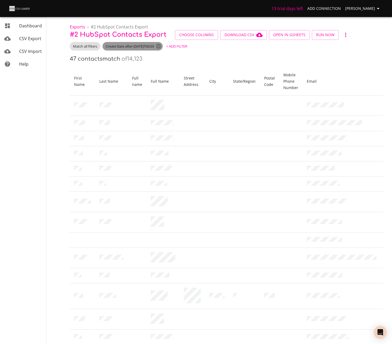
click at [116, 43] on div "Create Date after 2025-08-26T00:03" at bounding box center [132, 46] width 60 height 9
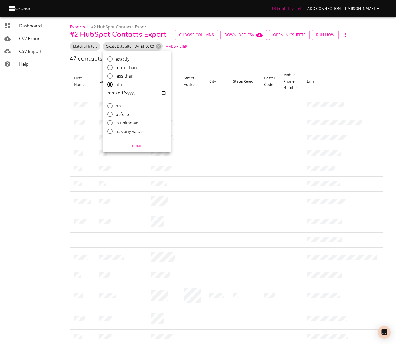
click at [117, 106] on span "on" at bounding box center [118, 106] width 5 height 6
click at [116, 106] on input "on" at bounding box center [109, 105] width 11 height 11
radio input "true"
click at [143, 102] on input "comparison" at bounding box center [136, 101] width 59 height 9
click at [134, 101] on input "comparison" at bounding box center [136, 101] width 59 height 9
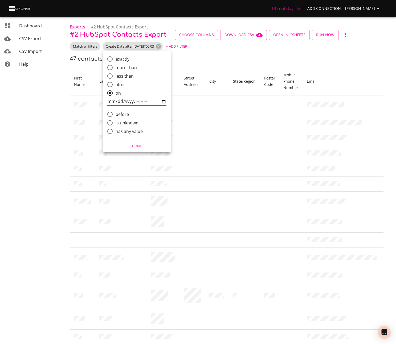
type input "2025-08-26T02:17"
click at [134, 146] on span "Done" at bounding box center [136, 146] width 61 height 6
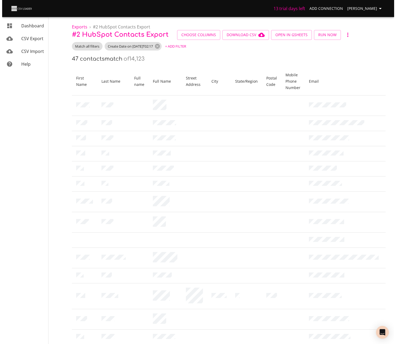
scroll to position [0, 0]
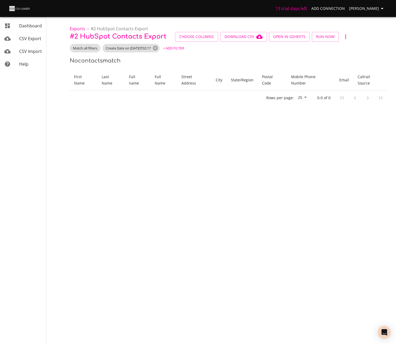
click at [155, 91] on div "Rows per page: 25 0-0 of 0" at bounding box center [228, 98] width 317 height 14
click at [146, 52] on div "Create Date on 2025-08-26T02:17" at bounding box center [130, 48] width 57 height 9
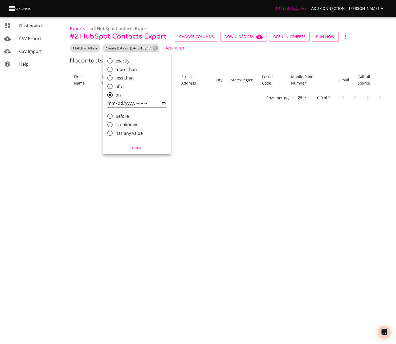
click at [124, 69] on span "more than" at bounding box center [126, 69] width 21 height 6
click at [116, 69] on input "more than" at bounding box center [109, 69] width 11 height 11
radio input "true"
click at [124, 60] on span "exactly" at bounding box center [123, 61] width 14 height 6
click at [116, 60] on input "exactly" at bounding box center [109, 60] width 11 height 11
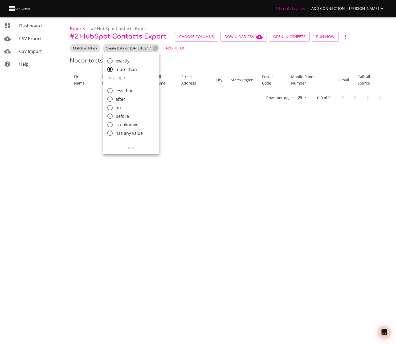
radio input "true"
click at [123, 69] on input "comparison" at bounding box center [131, 69] width 48 height 9
type input "10"
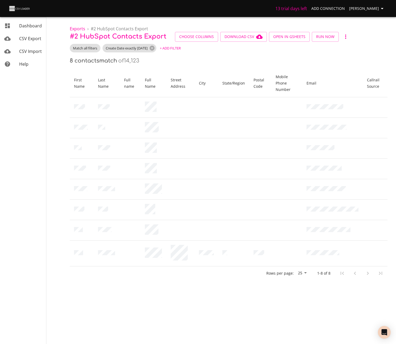
click at [184, 267] on div "Rows per page: 25 1-8 of 8" at bounding box center [228, 274] width 317 height 14
click at [293, 315] on body "13 trial days left Add Connection Miles Leung Dashboard CSV Export CSV Import H…" at bounding box center [198, 172] width 396 height 344
click at [141, 50] on span "Create Date exactly 10 days ago" at bounding box center [126, 48] width 48 height 5
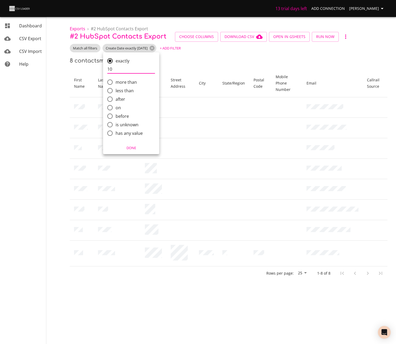
click at [154, 279] on div at bounding box center [198, 172] width 396 height 344
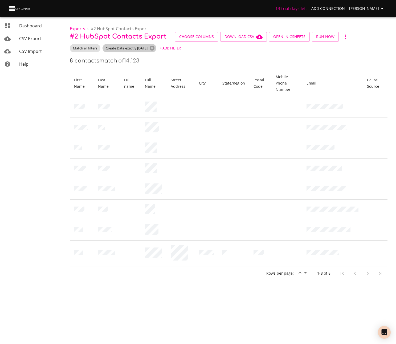
click at [134, 48] on span "Create Date exactly 10 days ago" at bounding box center [126, 48] width 48 height 5
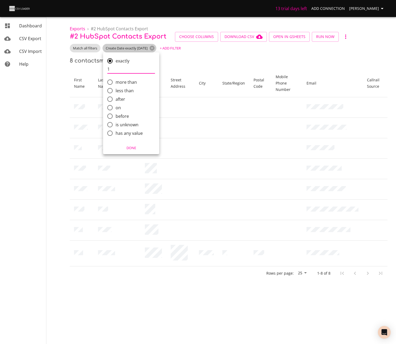
type input "1"
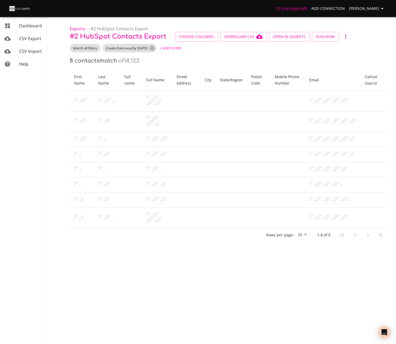
click at [203, 252] on body "13 trial days left Add Connection Miles Leung Dashboard CSV Export CSV Import H…" at bounding box center [198, 172] width 396 height 344
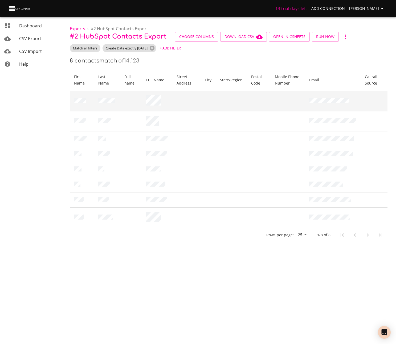
click at [89, 102] on td at bounding box center [82, 101] width 24 height 20
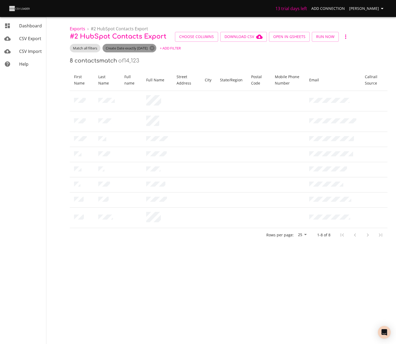
click at [127, 47] on span "Create Date exactly 1 days ago" at bounding box center [126, 48] width 48 height 5
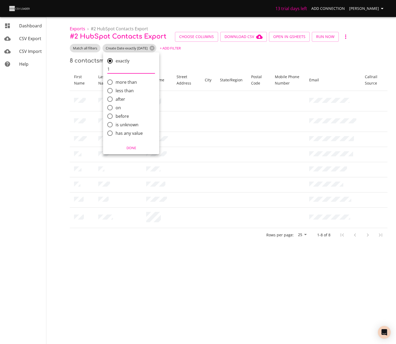
drag, startPoint x: 129, startPoint y: 71, endPoint x: 89, endPoint y: 66, distance: 39.9
click at [89, 66] on div "exactly 1 more than less than after on before is unknown has any value Done" at bounding box center [198, 172] width 396 height 344
type input "0"
click at [131, 148] on span "Done" at bounding box center [130, 148] width 49 height 6
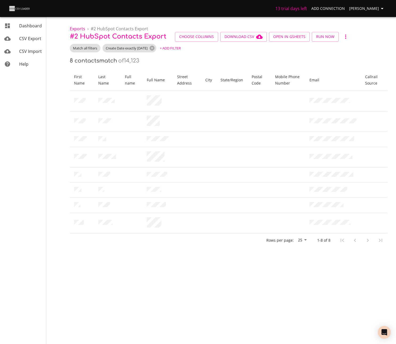
click at [149, 57] on div "8 contacts match of 14,123" at bounding box center [228, 61] width 317 height 9
click at [169, 247] on body "13 trial days left Add Connection Miles Leung Dashboard CSV Export CSV Import H…" at bounding box center [198, 172] width 396 height 344
click at [142, 50] on span "Create Date exactly 0 days ago" at bounding box center [126, 48] width 48 height 5
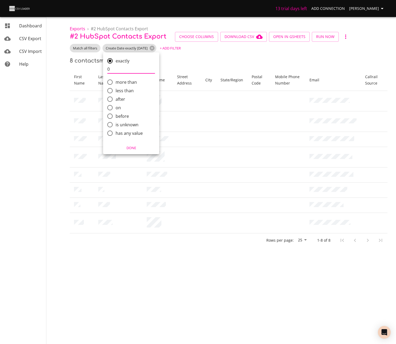
click at [119, 71] on input "0" at bounding box center [131, 69] width 48 height 9
drag, startPoint x: 119, startPoint y: 71, endPoint x: 101, endPoint y: 69, distance: 18.0
click at [101, 69] on div "exactly 0 more than less than after on before is unknown has any value Done" at bounding box center [198, 172] width 396 height 344
type input "1"
click at [135, 148] on span "Done" at bounding box center [130, 148] width 49 height 6
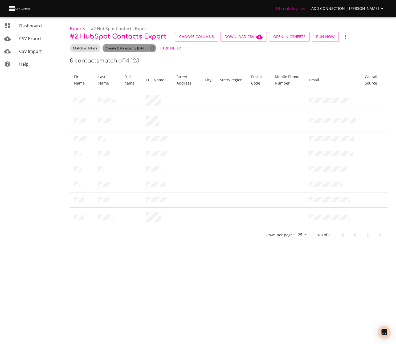
click at [130, 49] on span "Create Date exactly 1 days ago" at bounding box center [126, 48] width 48 height 5
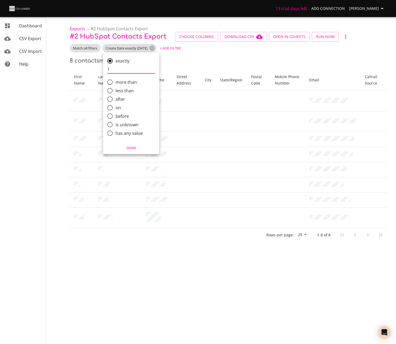
click at [119, 101] on span "after" at bounding box center [121, 99] width 10 height 6
click at [116, 101] on input "after" at bounding box center [109, 99] width 11 height 11
radio input "true"
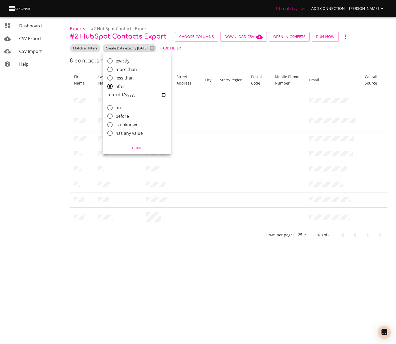
click at [114, 96] on input "comparison" at bounding box center [136, 95] width 59 height 9
click at [112, 96] on input "comparison" at bounding box center [136, 95] width 59 height 9
click at [117, 94] on input "comparison" at bounding box center [136, 95] width 59 height 9
click at [138, 97] on input "comparison" at bounding box center [136, 95] width 59 height 9
type input "2025-09-04T00:00"
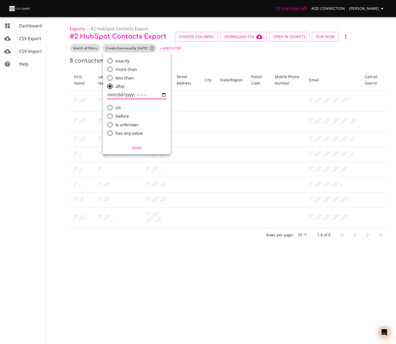
click at [135, 147] on span "Done" at bounding box center [136, 148] width 61 height 6
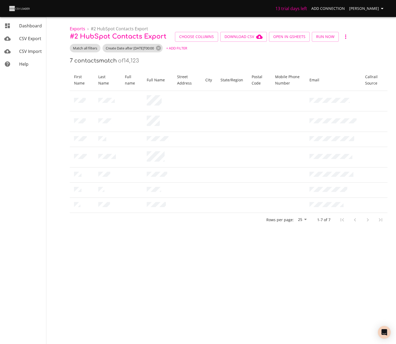
click at [231, 249] on body "13 trial days left Add Connection Miles Leung Dashboard CSV Export CSV Import H…" at bounding box center [198, 172] width 396 height 344
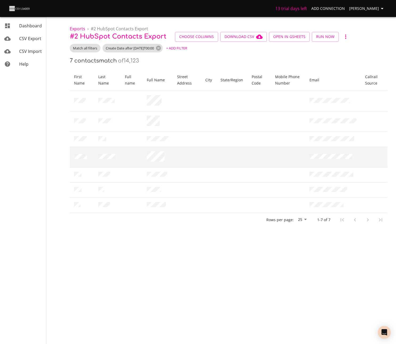
drag, startPoint x: 173, startPoint y: 159, endPoint x: 145, endPoint y: 151, distance: 29.1
click at [145, 151] on td at bounding box center [157, 157] width 30 height 20
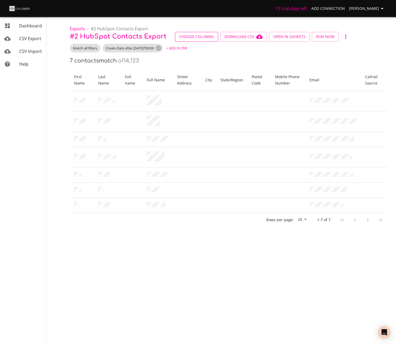
click at [189, 38] on span "Choose Columns" at bounding box center [196, 37] width 35 height 7
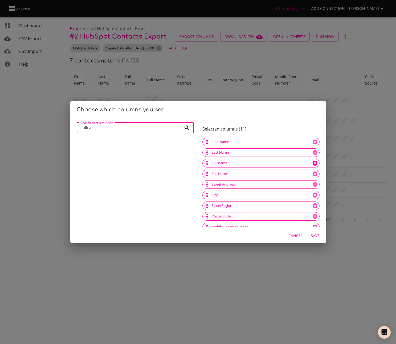
click at [312, 163] on icon at bounding box center [314, 163] width 5 height 5
click at [313, 233] on span "Save" at bounding box center [315, 236] width 13 height 7
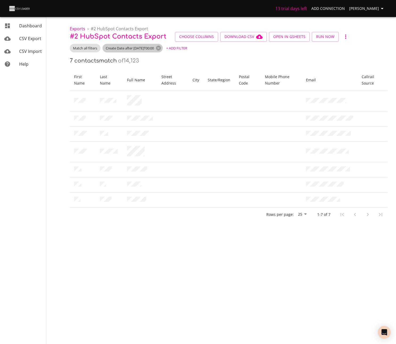
click at [141, 50] on span "Create Date after 2025-09-04T00:00" at bounding box center [129, 48] width 55 height 5
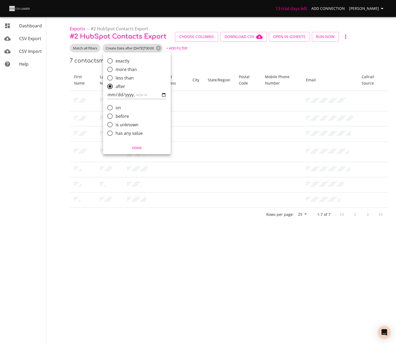
click at [128, 65] on label "exactly" at bounding box center [133, 61] width 58 height 9
click at [116, 65] on input "exactly" at bounding box center [109, 60] width 11 height 11
radio input "true"
click at [112, 110] on input "on" at bounding box center [109, 107] width 11 height 11
radio input "true"
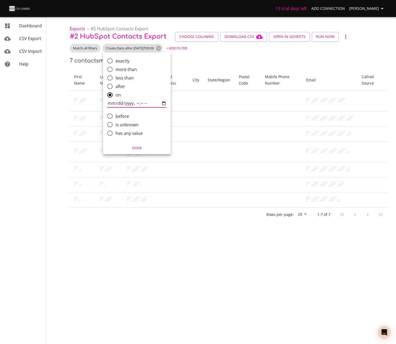
click at [112, 104] on input "comparison" at bounding box center [136, 103] width 59 height 9
click at [120, 87] on span "after" at bounding box center [121, 86] width 10 height 6
click at [116, 87] on input "after" at bounding box center [109, 86] width 11 height 11
radio input "true"
click at [134, 94] on input "comparison" at bounding box center [136, 95] width 59 height 9
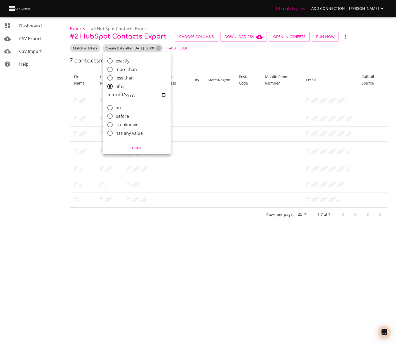
type input "2025-09-05T00:00"
click at [149, 151] on button "Done" at bounding box center [136, 148] width 63 height 8
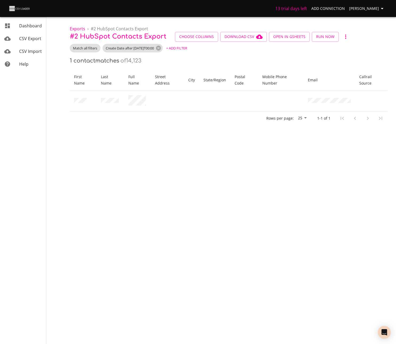
click at [186, 114] on div "Rows per page: 25 1-1 of 1" at bounding box center [228, 119] width 317 height 14
click at [229, 141] on body "13 trial days left Add Connection Miles Leung Dashboard CSV Export CSV Import H…" at bounding box center [198, 172] width 396 height 344
click at [190, 37] on span "Choose Columns" at bounding box center [196, 37] width 35 height 7
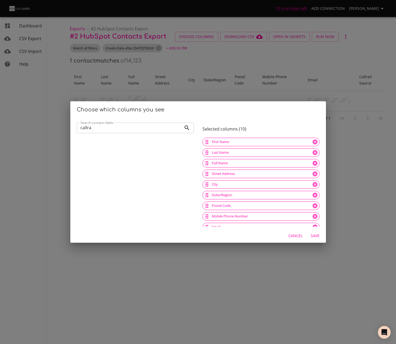
scroll to position [16, 0]
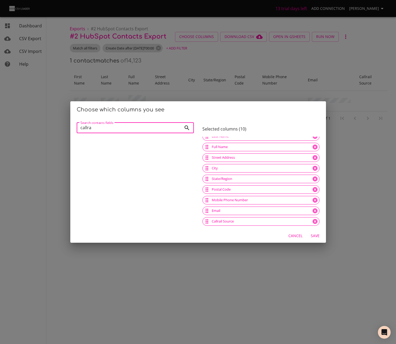
click at [314, 237] on span "Save" at bounding box center [315, 236] width 13 height 7
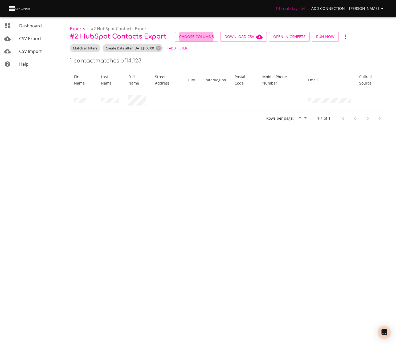
click at [215, 204] on body "13 trial days left Add Connection Miles Leung Dashboard CSV Export CSV Import H…" at bounding box center [198, 172] width 396 height 344
click at [137, 50] on span "Create Date after 2025-09-05T00:00" at bounding box center [129, 48] width 55 height 5
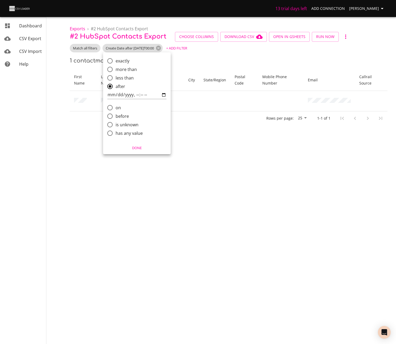
click at [119, 63] on span "exactly" at bounding box center [123, 61] width 14 height 6
click at [116, 63] on input "exactly" at bounding box center [109, 60] width 11 height 11
radio input "true"
type input "10"
drag, startPoint x: 121, startPoint y: 69, endPoint x: 37, endPoint y: 64, distance: 84.0
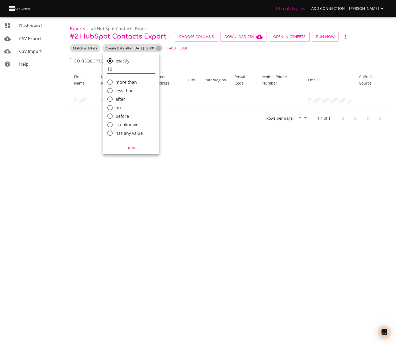
click at [37, 64] on div "exactly 10 more than less than after on before is unknown has any value Done" at bounding box center [198, 172] width 396 height 344
click at [118, 98] on span "after" at bounding box center [121, 99] width 10 height 6
click at [116, 98] on input "after" at bounding box center [109, 99] width 11 height 11
radio input "true"
click at [121, 59] on span "exactly" at bounding box center [123, 61] width 14 height 6
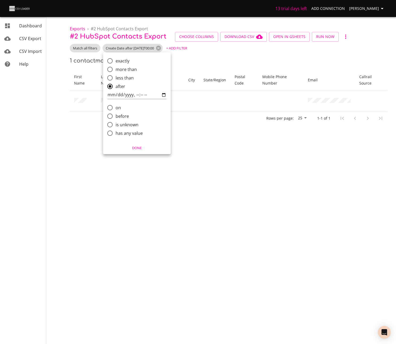
click at [116, 59] on input "exactly" at bounding box center [109, 60] width 11 height 11
radio input "true"
click at [120, 63] on span "exactly" at bounding box center [123, 61] width 14 height 6
click at [116, 63] on input "exactly" at bounding box center [109, 60] width 11 height 11
click at [120, 65] on input "comparison" at bounding box center [131, 69] width 48 height 9
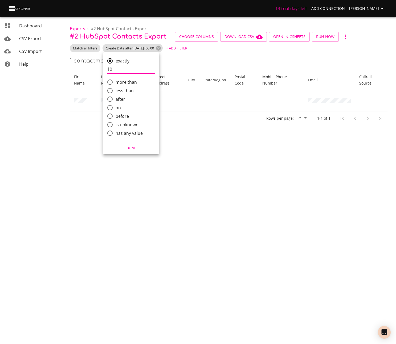
type input "10"
click at [127, 143] on div "Done" at bounding box center [131, 148] width 56 height 13
click at [127, 145] on span "Done" at bounding box center [130, 148] width 49 height 6
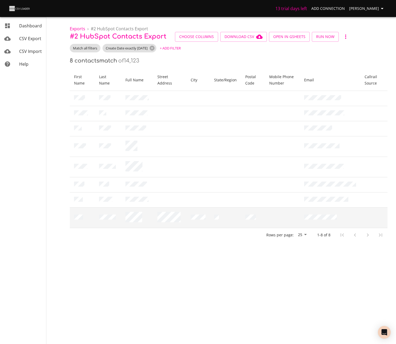
drag, startPoint x: 269, startPoint y: 287, endPoint x: 261, endPoint y: 207, distance: 81.3
click at [269, 287] on body "13 trial days left Add Connection Miles Leung Dashboard CSV Export CSV Import H…" at bounding box center [198, 172] width 396 height 344
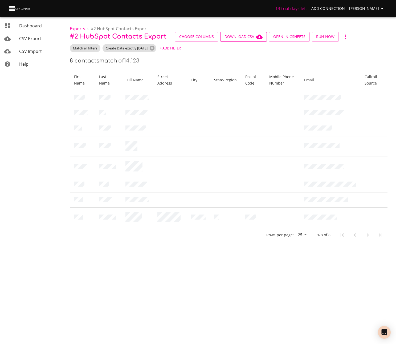
click at [249, 36] on span "Download CSV" at bounding box center [243, 37] width 38 height 7
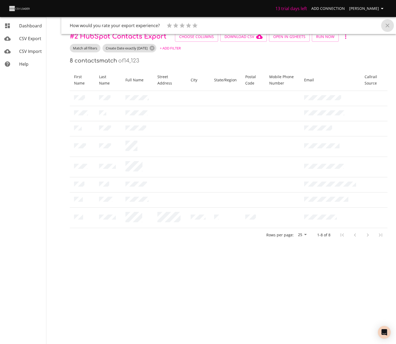
click at [388, 25] on icon "Close" at bounding box center [387, 26] width 4 height 4
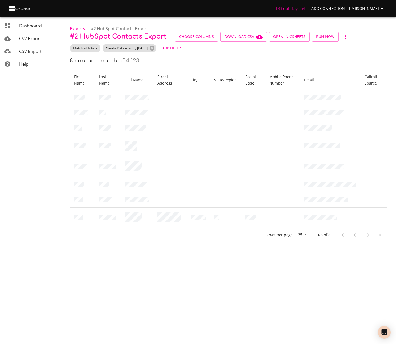
click at [79, 29] on span "Exports" at bounding box center [77, 29] width 15 height 6
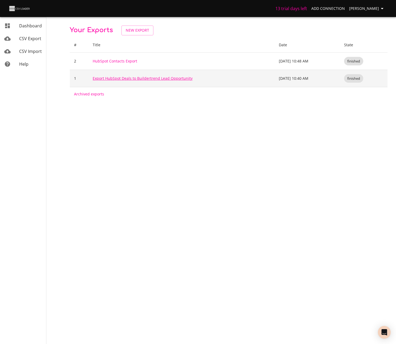
click at [116, 77] on link "Export HubSpot Deals to Buildertrend Lead Opportunity" at bounding box center [143, 78] width 100 height 5
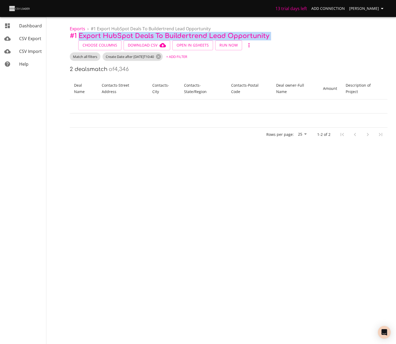
drag, startPoint x: 81, startPoint y: 43, endPoint x: 311, endPoint y: 46, distance: 230.8
click at [311, 46] on p "# 1 Export HubSpot Deals to Buildertrend Lead Opportunity Choose Columns Downlo…" at bounding box center [228, 41] width 317 height 18
copy div "Export HubSpot Deals to Buildertrend Lead Opportunity Choose Columns Download C…"
click at [78, 26] on span "Exports" at bounding box center [77, 29] width 15 height 6
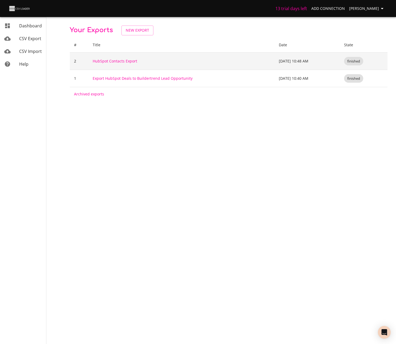
click at [111, 65] on td "HubSpot Contacts Export" at bounding box center [181, 60] width 186 height 17
click at [112, 63] on link "HubSpot Contacts Export" at bounding box center [115, 61] width 44 height 5
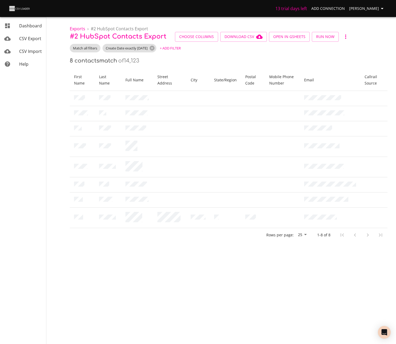
click at [119, 37] on span "# 2 HubSpot Contacts Export" at bounding box center [118, 36] width 97 height 7
click at [339, 36] on span "Choose Columns Download CSV Open in GSheets Run Now" at bounding box center [262, 37] width 175 height 10
click at [341, 36] on button "button" at bounding box center [346, 37] width 10 height 10
click at [356, 36] on li "Rename" at bounding box center [351, 37] width 25 height 10
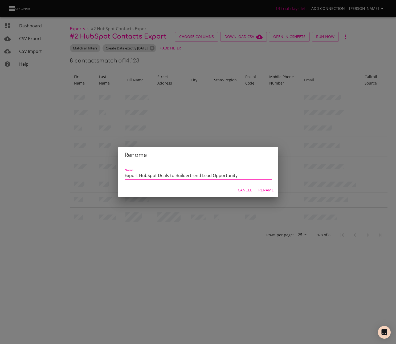
click at [165, 175] on input "Export HubSpot Deals to Buildertrend Lead Opportunity" at bounding box center [198, 176] width 147 height 8
drag, startPoint x: 165, startPoint y: 175, endPoint x: 168, endPoint y: 176, distance: 3.4
click at [165, 175] on input "Export HubSpot Deals to Buildertrend Lead Opportunity" at bounding box center [198, 176] width 147 height 8
paste input "Clients - Client Contact Contact"
type input "Export HubSpot Contact to Buildertrend Client Contact"
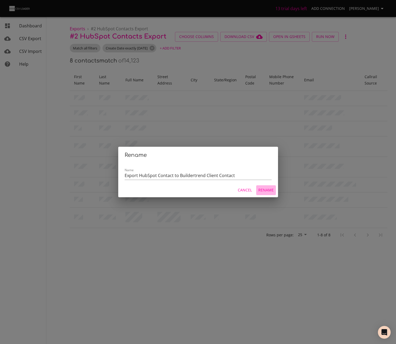
click at [268, 189] on span "Rename" at bounding box center [265, 190] width 15 height 7
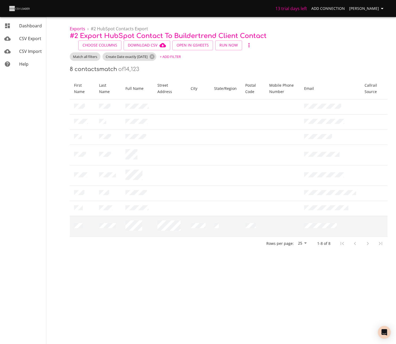
drag, startPoint x: 143, startPoint y: 273, endPoint x: 108, endPoint y: 212, distance: 70.8
click at [143, 273] on body "13 trial days left Add Connection Miles Leung Dashboard CSV Export CSV Import H…" at bounding box center [198, 172] width 396 height 344
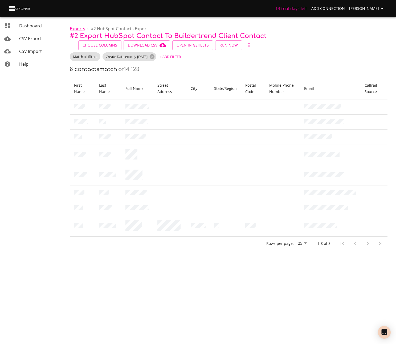
click at [77, 28] on span "Exports" at bounding box center [77, 29] width 15 height 6
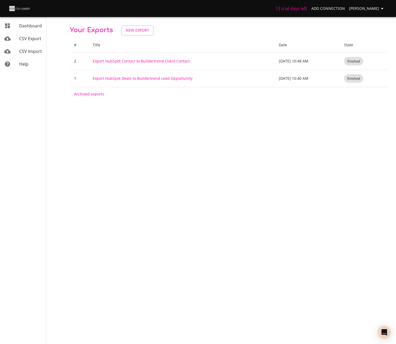
click at [134, 34] on link "New Export" at bounding box center [137, 31] width 32 height 10
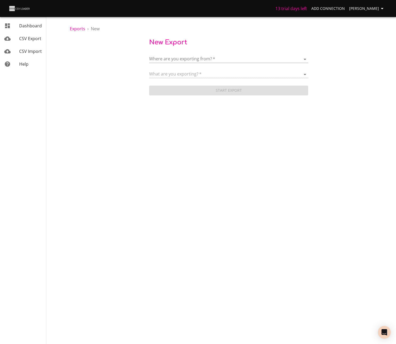
click at [254, 56] on body "13 trial days left Add Connection Miles Leung Dashboard CSV Export CSV Import H…" at bounding box center [198, 172] width 396 height 344
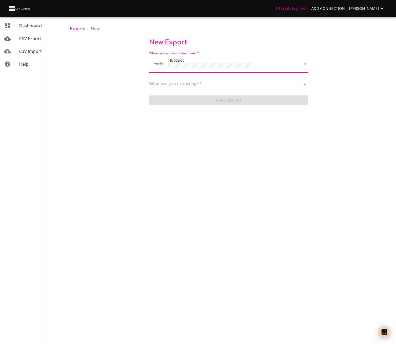
click at [178, 73] on form "Where are you exporting from?   * HubSpot What are you exporting?   * Start Exp…" at bounding box center [228, 77] width 159 height 57
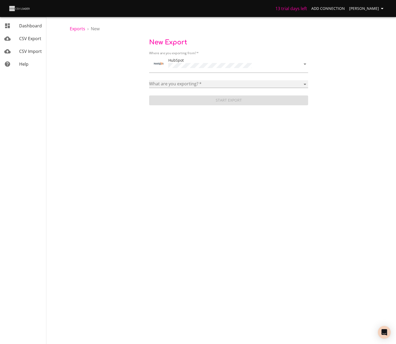
click at [169, 84] on select "Blog posts Calls Companies Contacts Deal pipelines Deal stages Deals Emails Lin…" at bounding box center [228, 84] width 159 height 8
click at [25, 50] on span "CSV Import" at bounding box center [30, 51] width 23 height 6
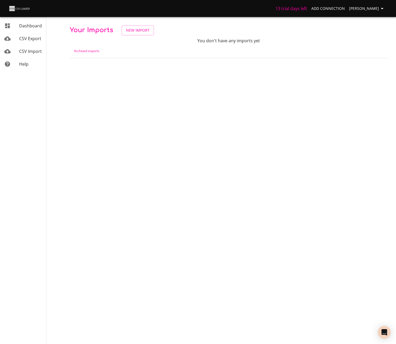
click at [28, 42] on link "CSV Export" at bounding box center [23, 38] width 46 height 13
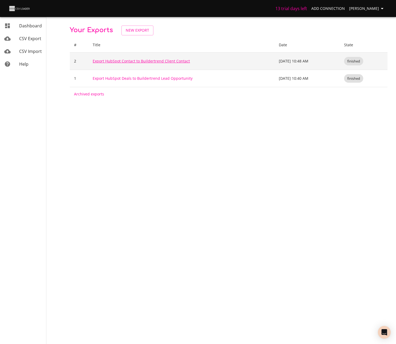
click at [140, 63] on link "Export HubSpot Contact to Buildertrend Client Contact" at bounding box center [141, 61] width 97 height 5
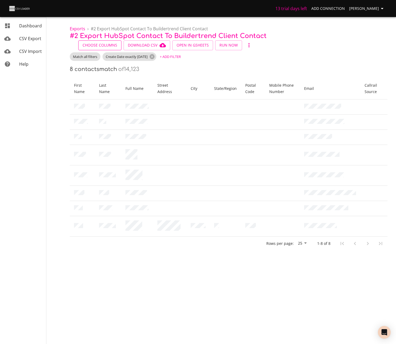
click at [110, 47] on span "Choose Columns" at bounding box center [100, 45] width 35 height 7
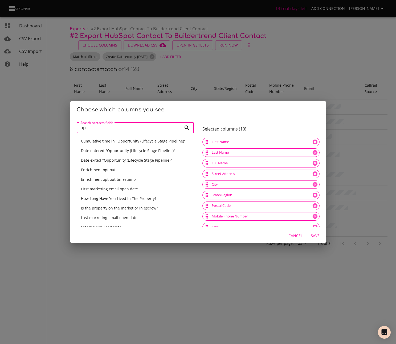
type input "o"
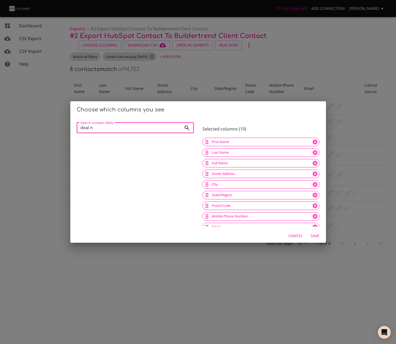
type input "deal"
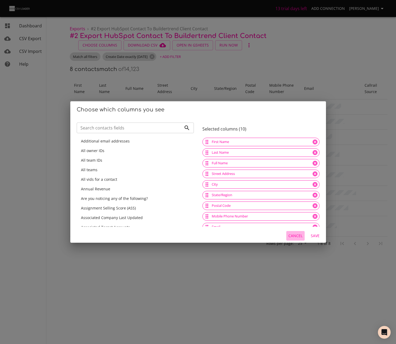
click at [297, 236] on span "Cancel" at bounding box center [295, 236] width 14 height 7
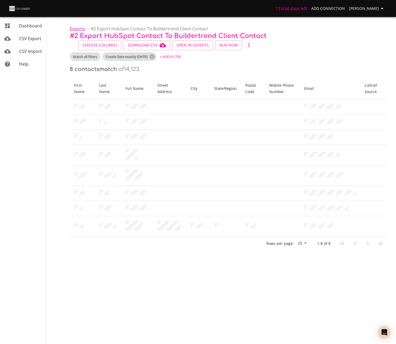
click at [80, 29] on span "Exports" at bounding box center [77, 29] width 15 height 6
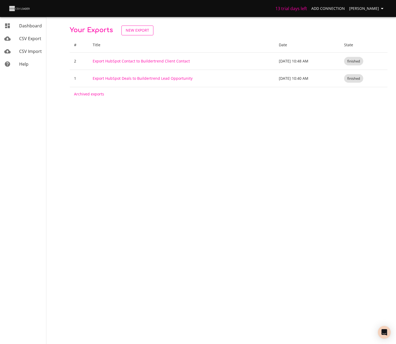
click at [145, 32] on span "New Export" at bounding box center [137, 30] width 23 height 7
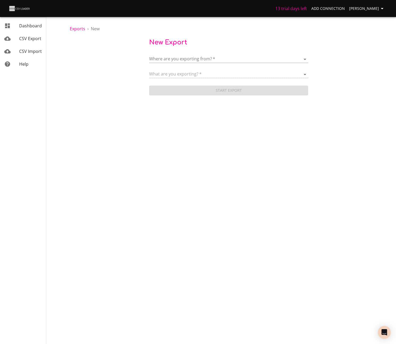
click at [186, 53] on div "Where are you exporting from?   * ​" at bounding box center [228, 57] width 159 height 12
click at [185, 55] on div "Where are you exporting from?   * ​" at bounding box center [228, 57] width 159 height 12
click at [184, 56] on body "13 trial days left Add Connection Miles Leung Dashboard CSV Export CSV Import H…" at bounding box center [198, 172] width 396 height 344
drag, startPoint x: 182, startPoint y: 76, endPoint x: 187, endPoint y: 55, distance: 21.4
click at [187, 55] on ul "HubSpot Add New Connection" at bounding box center [228, 67] width 159 height 39
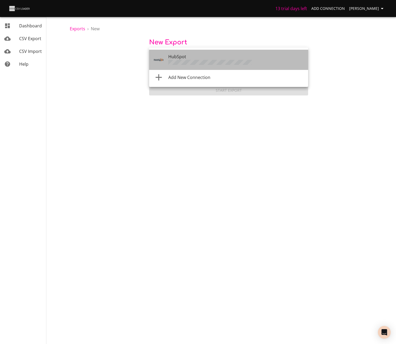
click at [187, 55] on div "HubSpot" at bounding box center [235, 59] width 135 height 13
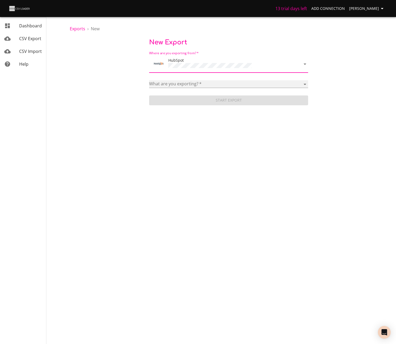
click at [166, 83] on select "Blog posts Calls Companies Contacts Deal pipelines Deal stages Deals Emails Lin…" at bounding box center [228, 84] width 159 height 8
select select "deals"
click at [149, 80] on select "Blog posts Calls Companies Contacts Deal pipelines Deal stages Deals Emails Lin…" at bounding box center [228, 84] width 159 height 8
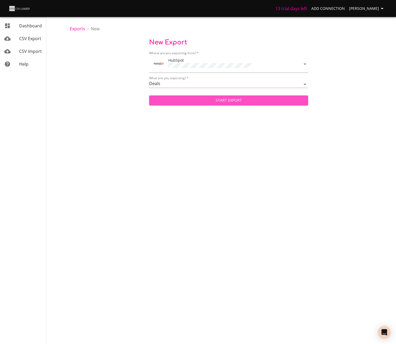
click at [188, 102] on span "Start Export" at bounding box center [228, 100] width 150 height 7
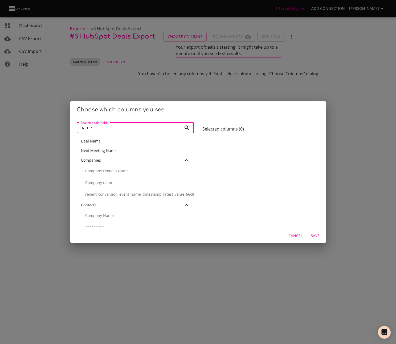
click at [120, 141] on div "Deal Name" at bounding box center [135, 141] width 109 height 5
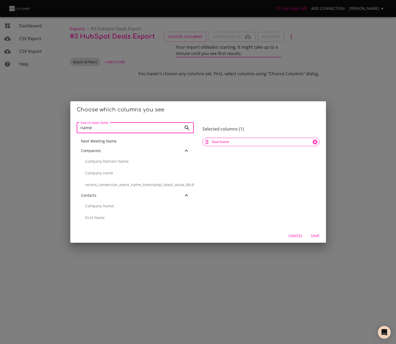
click at [132, 131] on input "name" at bounding box center [129, 128] width 105 height 11
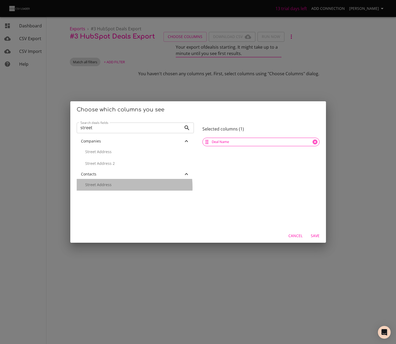
click at [105, 188] on div "Street Address" at bounding box center [135, 185] width 117 height 12
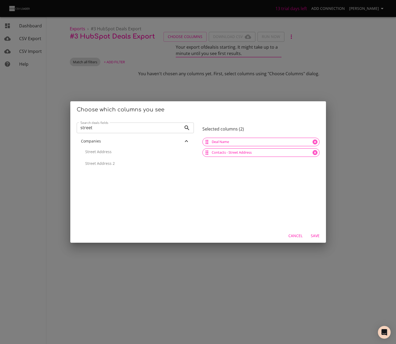
click at [144, 126] on input "street" at bounding box center [129, 128] width 105 height 11
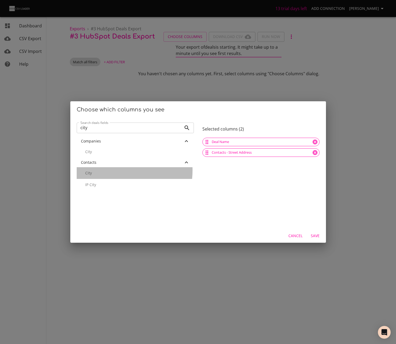
click at [110, 171] on p "City" at bounding box center [137, 173] width 104 height 5
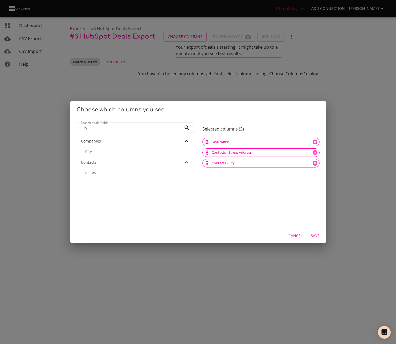
click at [128, 126] on input "city" at bounding box center [129, 128] width 105 height 11
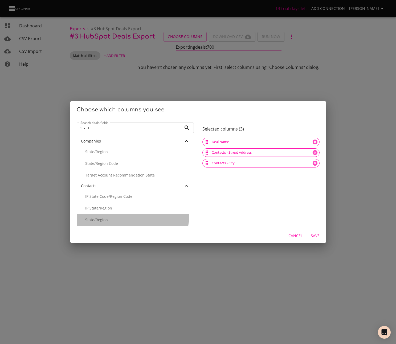
click at [125, 216] on div "State/Region" at bounding box center [135, 220] width 117 height 12
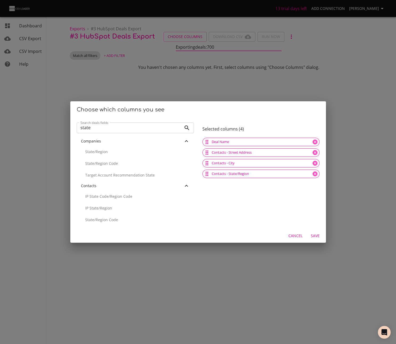
click at [137, 126] on input "state" at bounding box center [129, 128] width 105 height 11
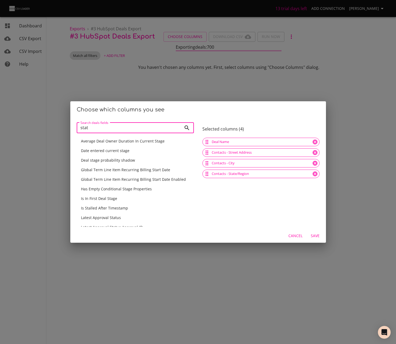
type input "state"
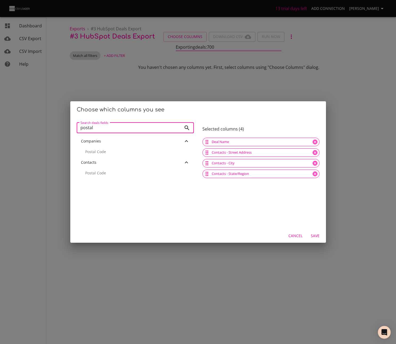
click at [127, 171] on p "Postal Code" at bounding box center [137, 173] width 104 height 5
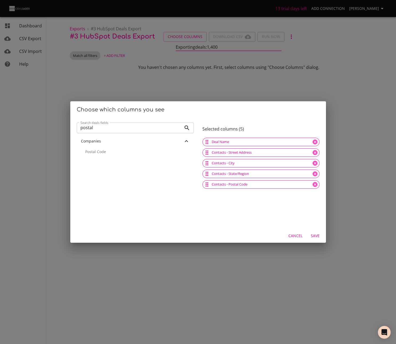
click at [162, 127] on input "postal" at bounding box center [129, 128] width 105 height 11
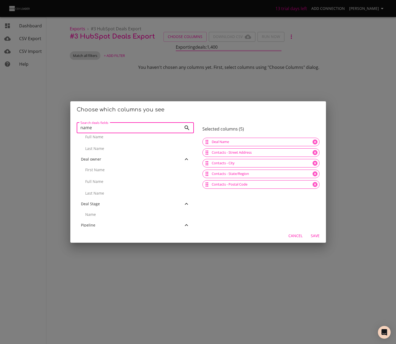
click at [116, 182] on p "Full Name" at bounding box center [137, 181] width 104 height 5
click at [122, 127] on input "name" at bounding box center [129, 128] width 105 height 11
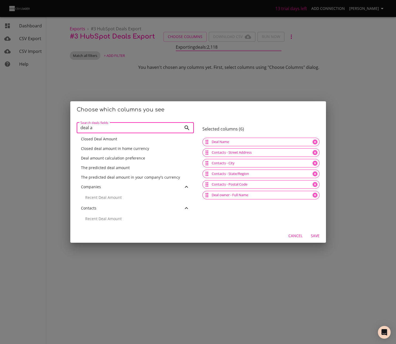
scroll to position [2, 0]
type input "deal a"
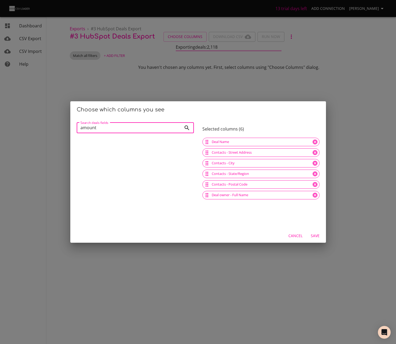
scroll to position [0, 0]
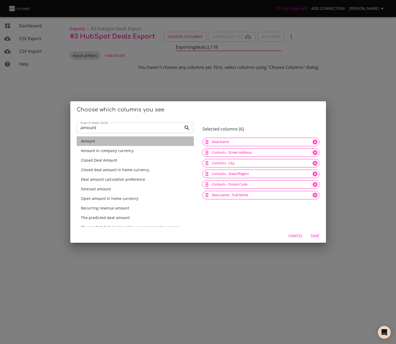
click at [145, 142] on div "Amount" at bounding box center [135, 141] width 109 height 5
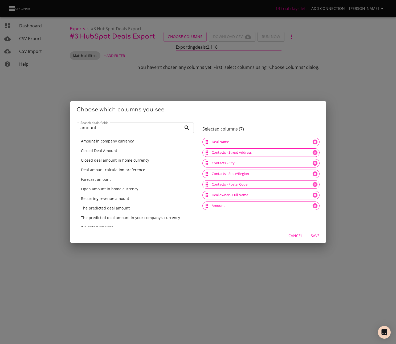
click at [127, 128] on input "amount" at bounding box center [129, 128] width 105 height 11
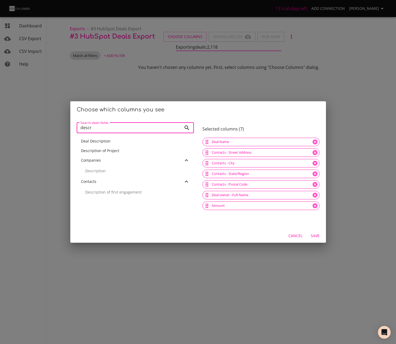
type input "descr"
click at [105, 154] on div "Description of Project" at bounding box center [135, 151] width 117 height 10
click at [143, 127] on input "descr" at bounding box center [129, 128] width 105 height 11
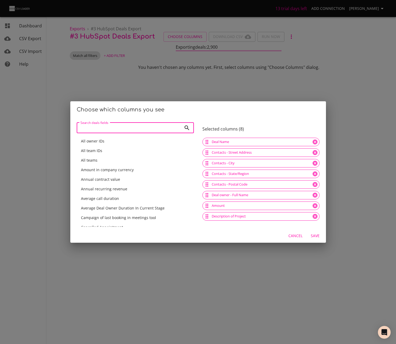
click at [138, 130] on input "Search deals fields" at bounding box center [129, 128] width 105 height 11
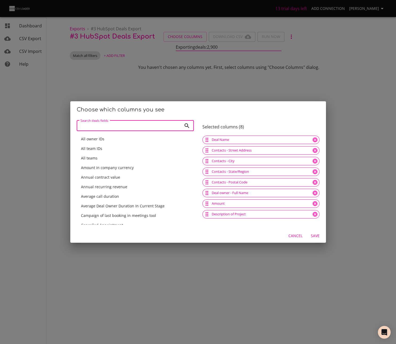
click at [139, 130] on input "Search deals fields" at bounding box center [129, 126] width 105 height 11
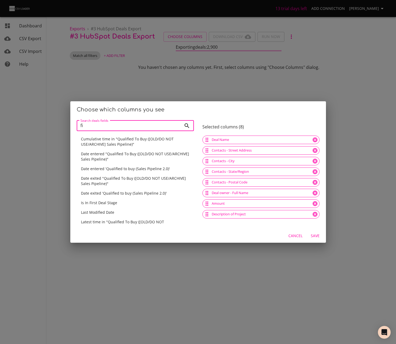
type input "f"
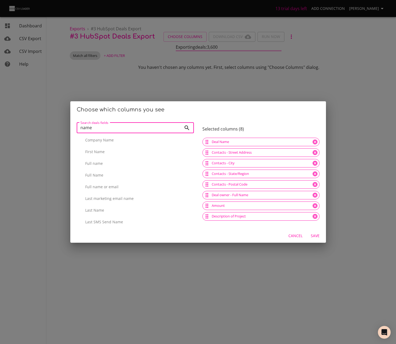
scroll to position [63, 0]
click at [126, 156] on p "First Name" at bounding box center [137, 155] width 104 height 5
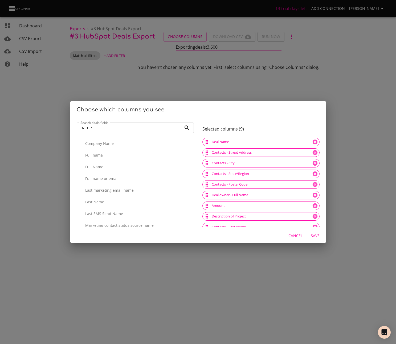
click at [111, 203] on p "Last Name" at bounding box center [137, 202] width 104 height 5
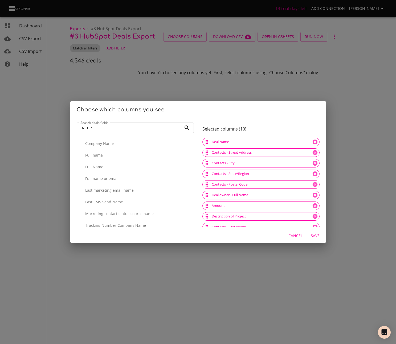
click at [110, 164] on div "Full Name" at bounding box center [135, 167] width 117 height 12
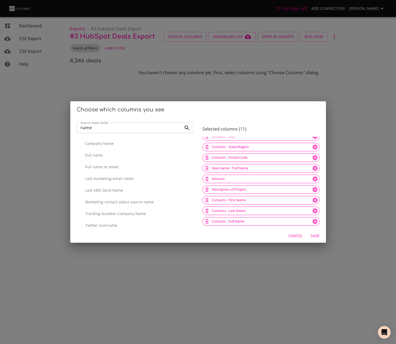
scroll to position [2, 0]
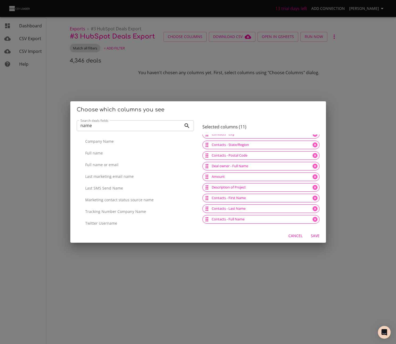
click at [141, 130] on input "name" at bounding box center [129, 126] width 105 height 11
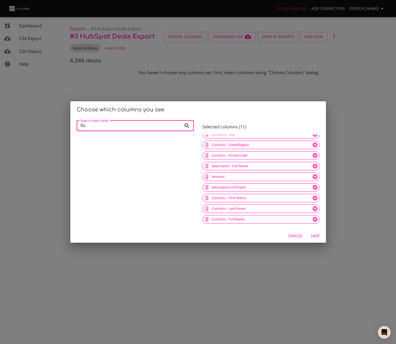
type input "0"
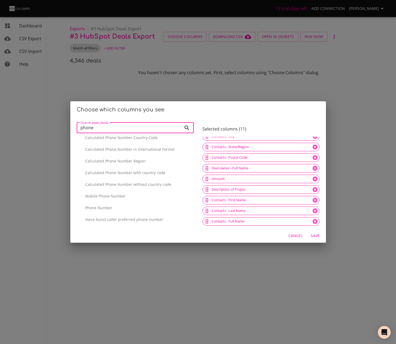
scroll to position [60, 0]
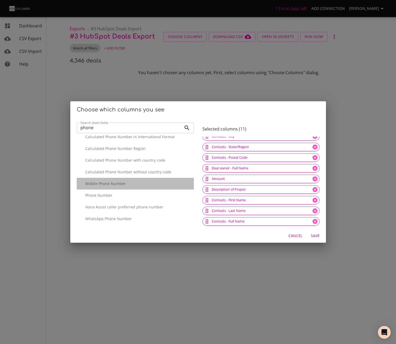
click at [139, 184] on p "Mobile Phone Number" at bounding box center [137, 183] width 104 height 5
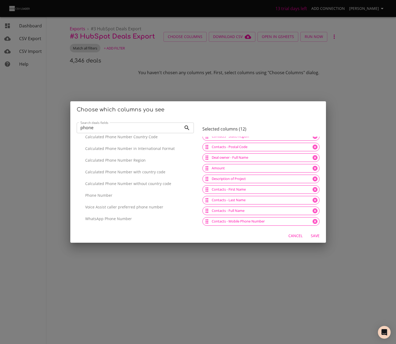
scroll to position [2, 0]
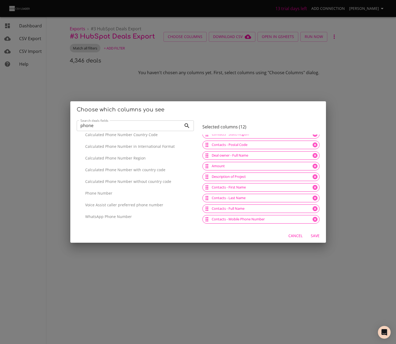
click at [133, 123] on input "phone" at bounding box center [129, 126] width 105 height 11
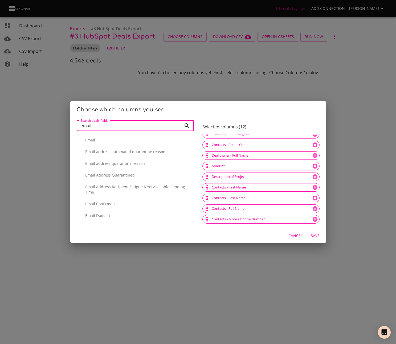
scroll to position [137, 0]
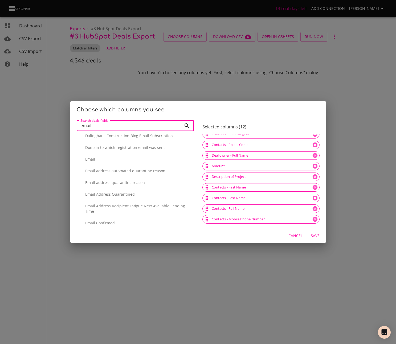
type input "email"
click at [133, 159] on p "Email" at bounding box center [137, 159] width 104 height 5
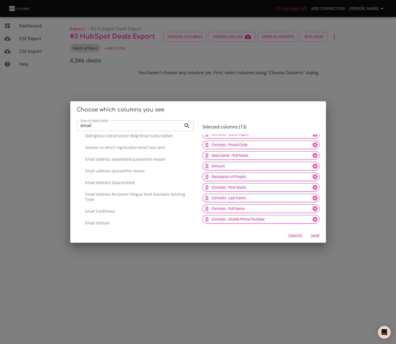
scroll to position [48, 0]
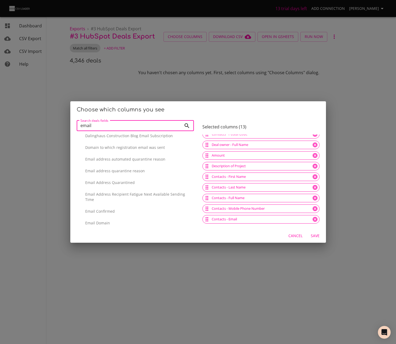
click at [142, 126] on input "email" at bounding box center [129, 126] width 105 height 11
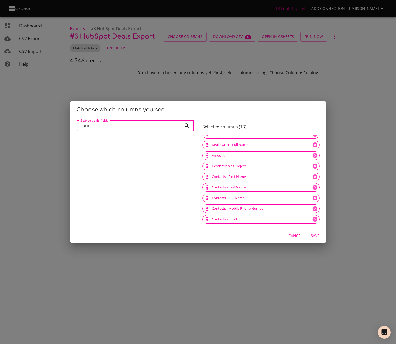
scroll to position [2036, 0]
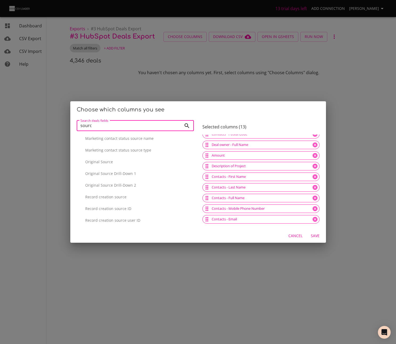
type input "source"
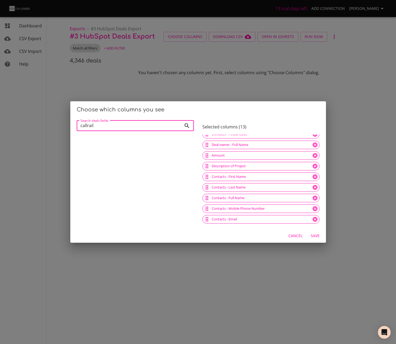
scroll to position [0, 0]
type input "callrail"
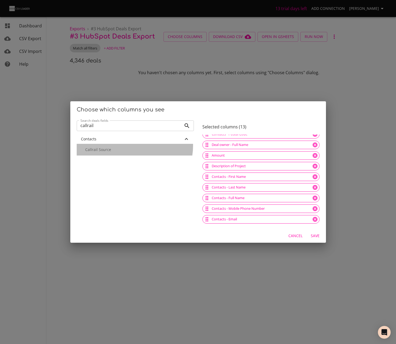
click at [129, 146] on div "Callrail Source" at bounding box center [135, 150] width 117 height 12
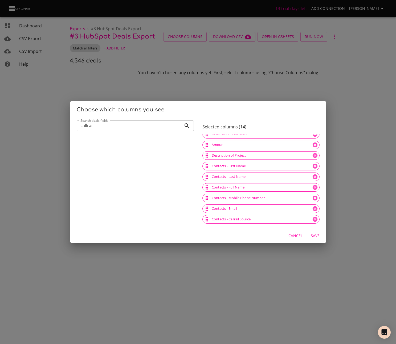
drag, startPoint x: 314, startPoint y: 236, endPoint x: 311, endPoint y: 234, distance: 2.7
click at [313, 236] on span "Save" at bounding box center [315, 236] width 13 height 7
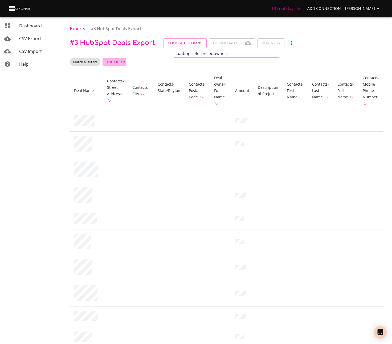
click at [109, 63] on span "+ Add Filter" at bounding box center [114, 62] width 21 height 6
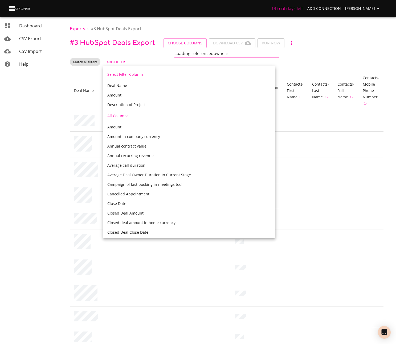
click at [352, 67] on div at bounding box center [198, 172] width 396 height 344
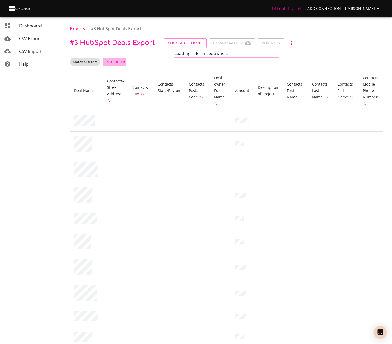
click at [117, 60] on span "+ Add Filter" at bounding box center [114, 62] width 21 height 6
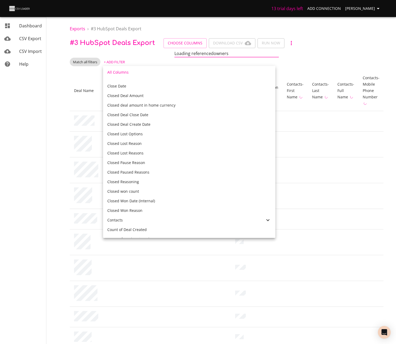
scroll to position [198, 0]
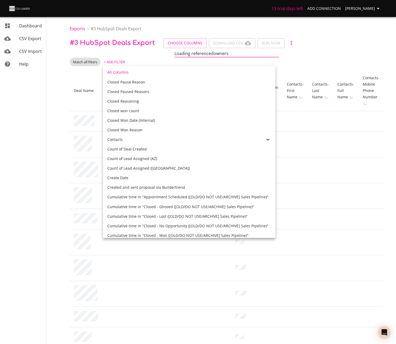
click at [138, 180] on div "Create Date" at bounding box center [189, 177] width 164 height 5
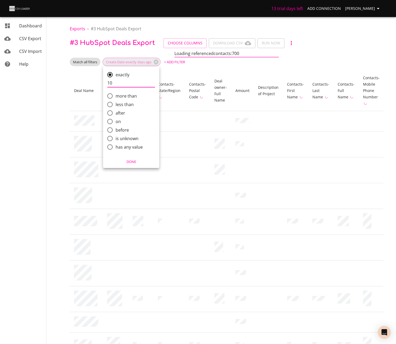
type input "10"
click at [133, 163] on span "Done" at bounding box center [130, 162] width 49 height 6
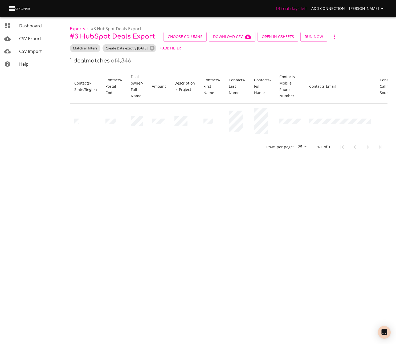
scroll to position [0, 0]
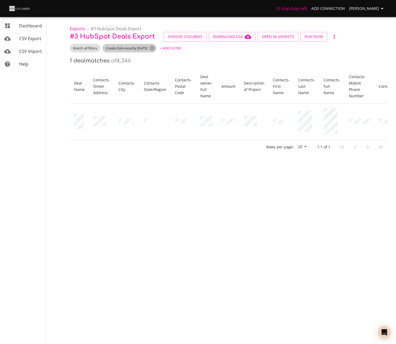
click at [136, 50] on span "Create Date exactly 10 days ago" at bounding box center [126, 48] width 48 height 5
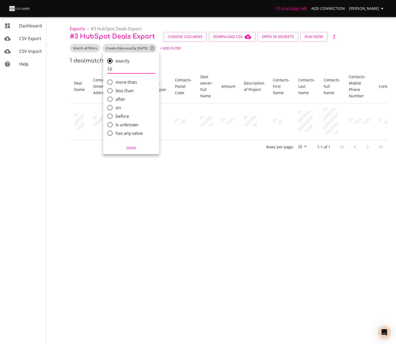
drag, startPoint x: 128, startPoint y: 71, endPoint x: 76, endPoint y: 68, distance: 51.7
click at [76, 68] on div "exactly 10 more than less than after on before is unknown has any value Done" at bounding box center [198, 172] width 396 height 344
type input "30"
click at [132, 146] on span "Done" at bounding box center [130, 148] width 49 height 6
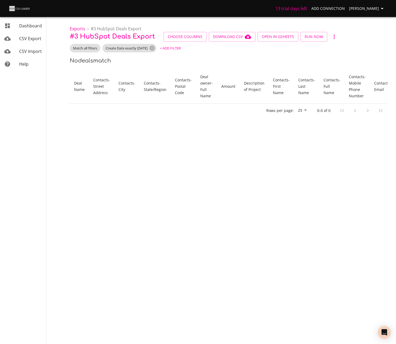
click at [129, 41] on p "# 3 HubSpot Deals Export Choose Columns Download CSV Open in GSheets Run Now" at bounding box center [228, 37] width 317 height 10
click at [126, 45] on div "Create Date exactly 30 days ago" at bounding box center [129, 48] width 54 height 9
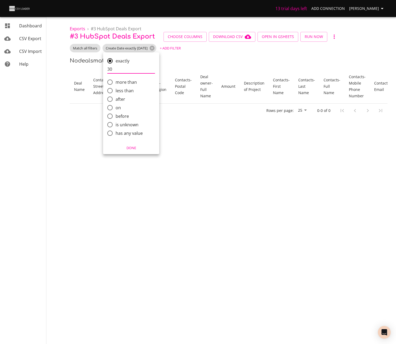
drag, startPoint x: 125, startPoint y: 71, endPoint x: 92, endPoint y: 71, distance: 33.5
click at [92, 71] on div "exactly 30 more than less than after on before is unknown has any value Done" at bounding box center [198, 172] width 396 height 344
type input "10"
click at [133, 151] on button "Done" at bounding box center [131, 148] width 52 height 8
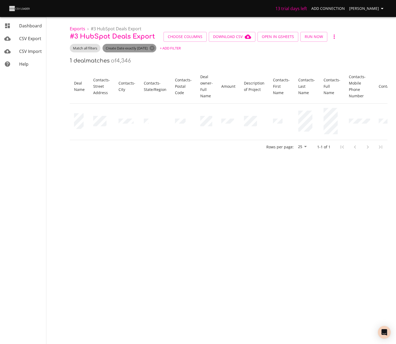
click at [125, 48] on span "Create Date exactly 10 days ago" at bounding box center [126, 48] width 48 height 5
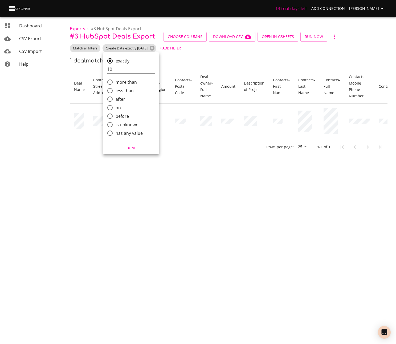
click at [123, 100] on span "after" at bounding box center [121, 99] width 10 height 6
click at [116, 100] on input "after" at bounding box center [109, 99] width 11 height 11
radio input "true"
click at [110, 96] on input "comparison" at bounding box center [136, 95] width 59 height 9
type input "2025-08-05T11:25"
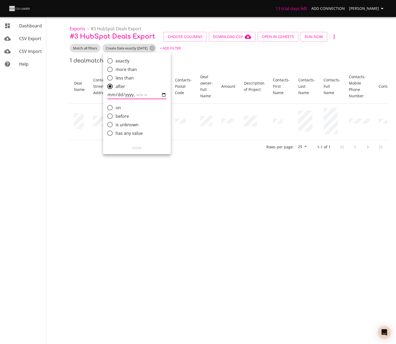
type input "2025-08-01T11:25"
click at [145, 150] on span "Done" at bounding box center [136, 148] width 61 height 6
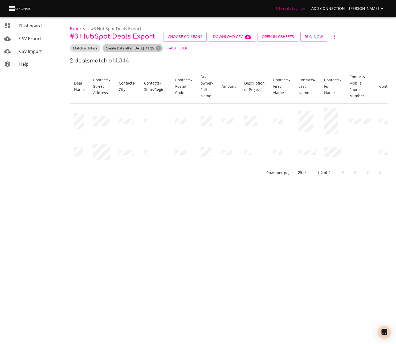
click at [129, 46] on span "Create Date after 2025-08-01T11:25" at bounding box center [129, 48] width 55 height 5
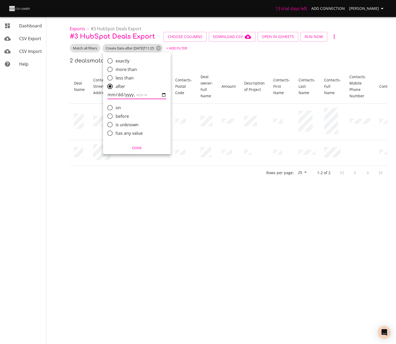
click at [137, 96] on input "comparison" at bounding box center [136, 95] width 59 height 9
type input "2025-08-01T00:09"
type input "2025-08-01T00:00"
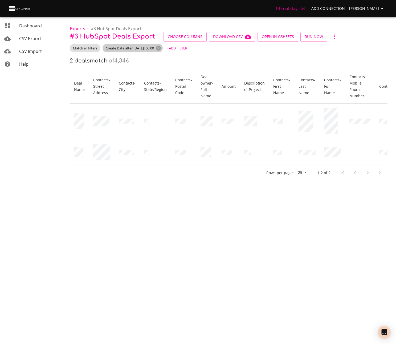
click at [141, 49] on span "Create Date after 2025-08-01T00:00" at bounding box center [129, 48] width 55 height 5
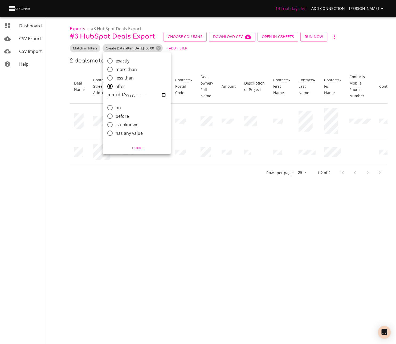
click at [134, 170] on div at bounding box center [198, 172] width 396 height 344
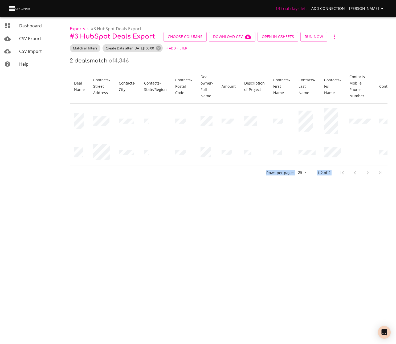
drag, startPoint x: 138, startPoint y: 166, endPoint x: 168, endPoint y: 170, distance: 29.8
click at [112, 191] on body "13 trial days left Add Connection Miles Leung Dashboard CSV Export CSV Import H…" at bounding box center [198, 172] width 396 height 344
click at [331, 35] on icon "button" at bounding box center [334, 37] width 6 height 6
click at [343, 36] on li "Rename" at bounding box center [339, 37] width 25 height 10
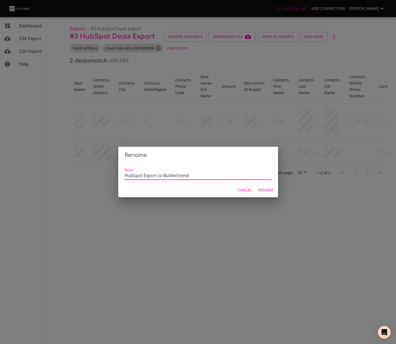
click at [185, 177] on input "HubSpot Export to Buildertrend" at bounding box center [198, 176] width 147 height 8
type input "HubSpot Export to Buildertrend"
drag, startPoint x: 260, startPoint y: 189, endPoint x: 272, endPoint y: 193, distance: 12.7
click at [260, 189] on span "Rename" at bounding box center [265, 190] width 15 height 7
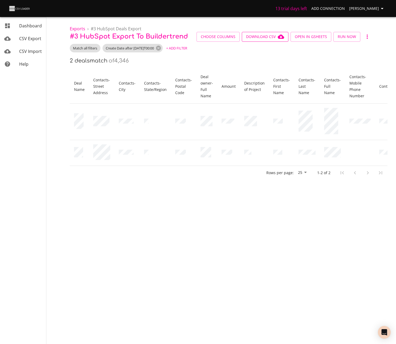
click at [274, 38] on span "Download CSV" at bounding box center [265, 37] width 38 height 7
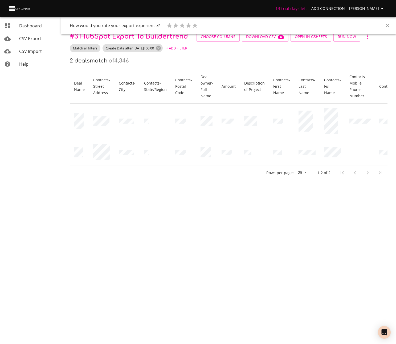
click at [386, 25] on icon "Close" at bounding box center [387, 25] width 6 height 6
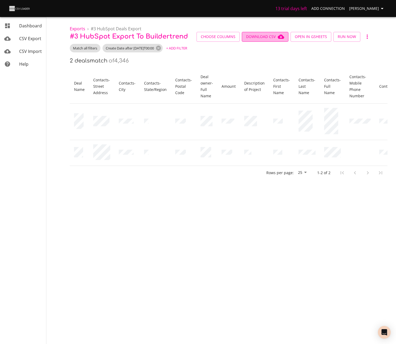
click at [251, 39] on span "Download CSV" at bounding box center [265, 37] width 38 height 7
click at [209, 38] on span "Choose Columns" at bounding box center [218, 37] width 35 height 7
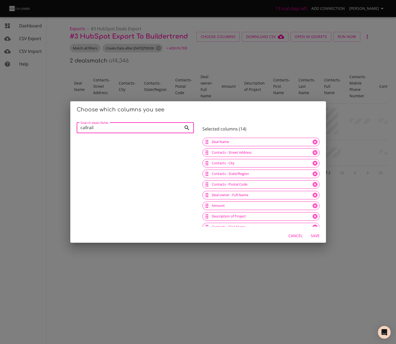
drag, startPoint x: 146, startPoint y: 129, endPoint x: 24, endPoint y: 117, distance: 122.3
click at [24, 117] on div "Choose which columns you see Search deals fields callrail Search deals fields S…" at bounding box center [198, 172] width 396 height 344
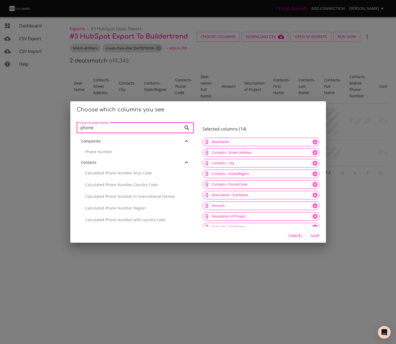
scroll to position [48, 0]
type input "phone"
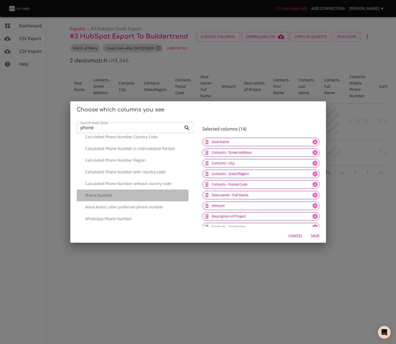
click at [124, 196] on p "Phone Number" at bounding box center [137, 195] width 104 height 5
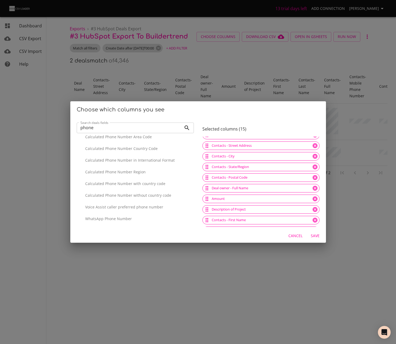
scroll to position [69, 0]
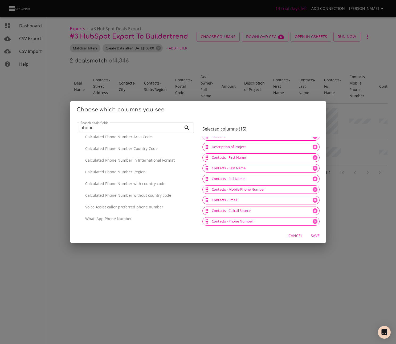
click at [291, 235] on span "Cancel" at bounding box center [295, 236] width 14 height 7
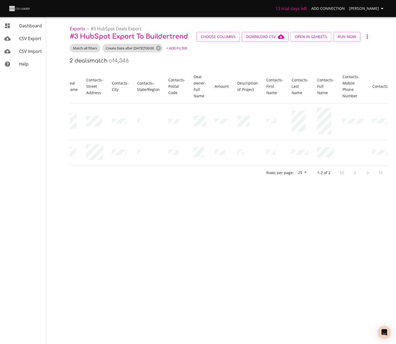
scroll to position [0, 0]
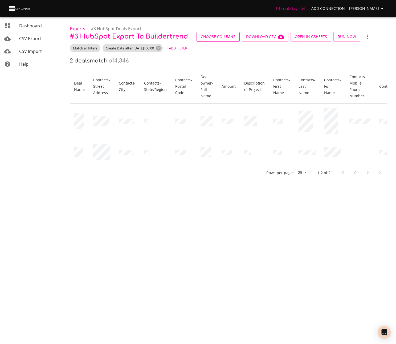
click at [215, 35] on span "Choose Columns" at bounding box center [218, 37] width 35 height 7
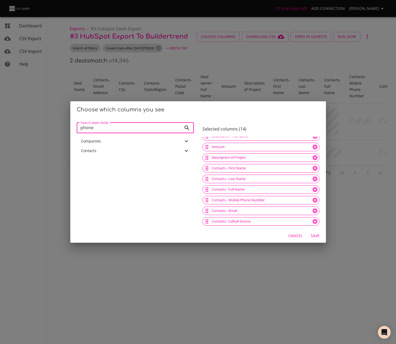
scroll to position [2, 0]
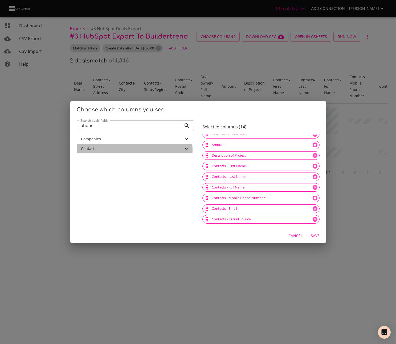
click at [131, 150] on div "Contacts" at bounding box center [132, 148] width 102 height 5
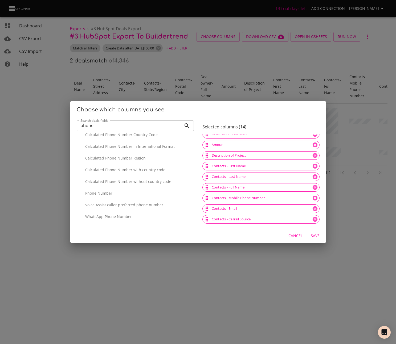
click at [142, 192] on p "Phone Number" at bounding box center [137, 193] width 104 height 5
drag, startPoint x: 204, startPoint y: 221, endPoint x: 208, endPoint y: 185, distance: 35.3
click at [312, 197] on icon at bounding box center [314, 198] width 5 height 5
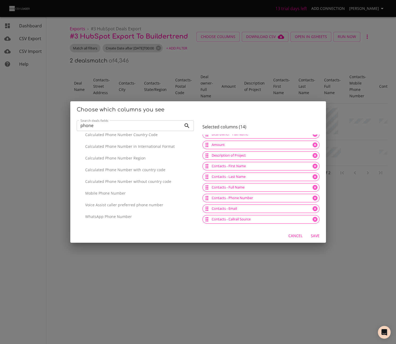
click at [317, 233] on span "Save" at bounding box center [315, 236] width 13 height 7
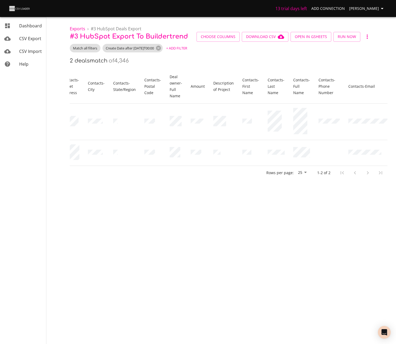
scroll to position [0, 0]
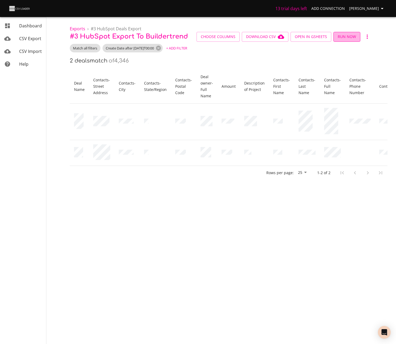
click at [347, 35] on span "Run Now" at bounding box center [346, 37] width 18 height 7
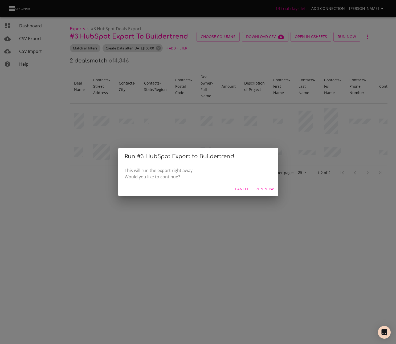
click at [262, 187] on span "Run Now" at bounding box center [264, 189] width 18 height 7
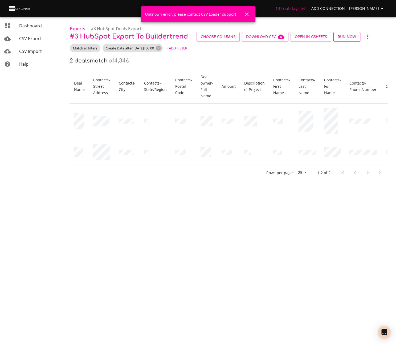
click at [352, 38] on span "Run Now" at bounding box center [346, 37] width 18 height 7
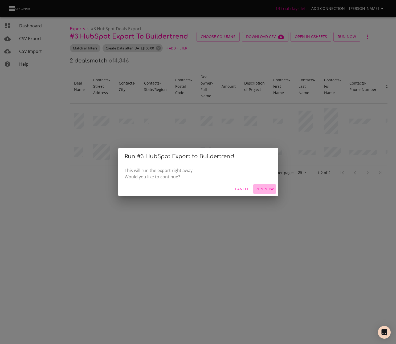
click at [262, 190] on span "Run Now" at bounding box center [264, 189] width 18 height 7
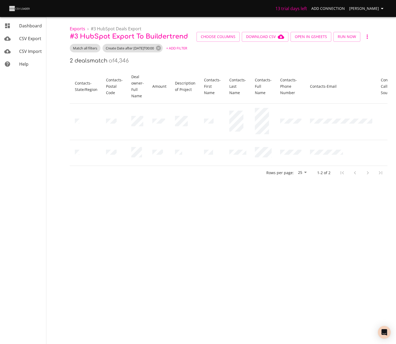
scroll to position [0, 75]
